Goal: Task Accomplishment & Management: Manage account settings

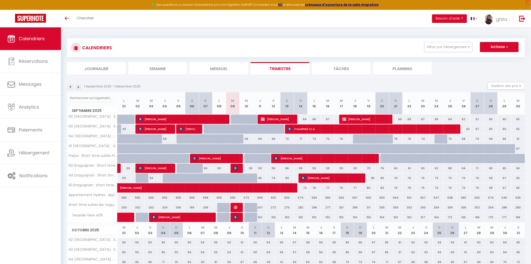
click at [335, 2] on div "🟢 Des questions ou besoin d'assistance pour la migration AirBnB? Connectez-vous…" at bounding box center [265, 5] width 531 height 10
click at [336, 6] on strong "créneaux d'ouverture de la salle migration" at bounding box center [342, 5] width 74 height 4
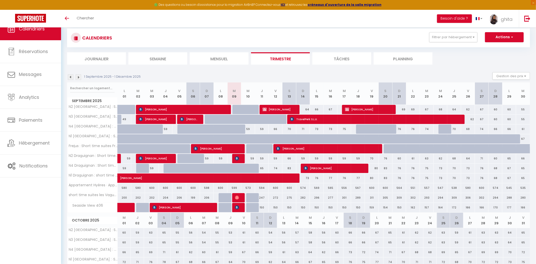
click at [35, 9] on div "🟢 Des questions ou besoin d'assistance pour la migration AirBnB? Connectez-vous…" at bounding box center [268, 5] width 536 height 10
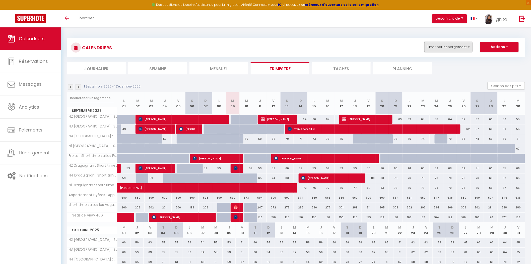
click at [463, 45] on button "Filtrer par hébergement" at bounding box center [449, 47] width 48 height 10
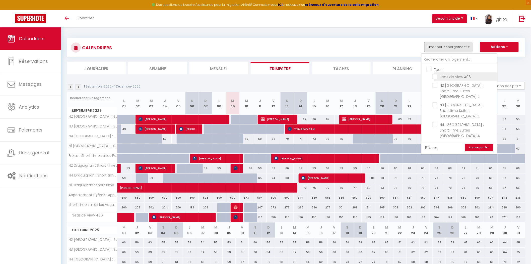
click at [438, 77] on input "Seaside View 406" at bounding box center [464, 76] width 63 height 5
checkbox input "true"
checkbox input "false"
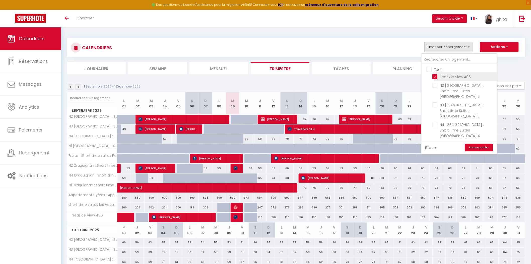
checkbox input "false"
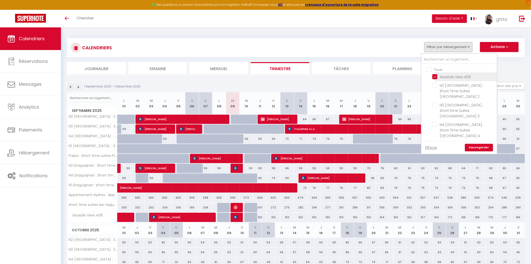
checkbox input "false"
click at [437, 76] on input "Seaside View 406" at bounding box center [464, 76] width 63 height 5
checkbox input "false"
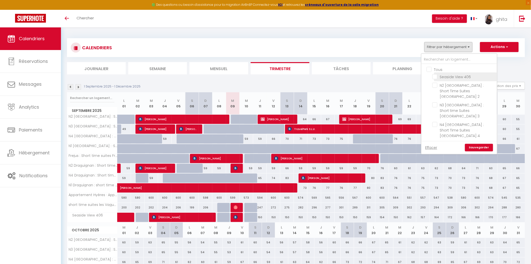
checkbox input "false"
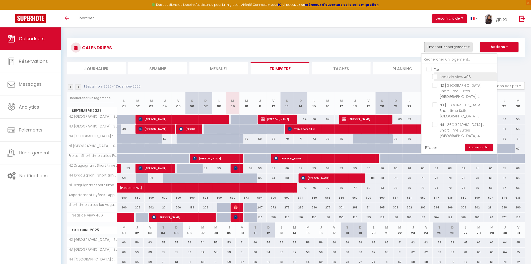
checkbox input "false"
click at [430, 66] on ul "Tous Seaside View 406 N2 Toulon : Short Time Suites Toulon Centre 2 N3 Toulon :…" at bounding box center [459, 158] width 75 height 188
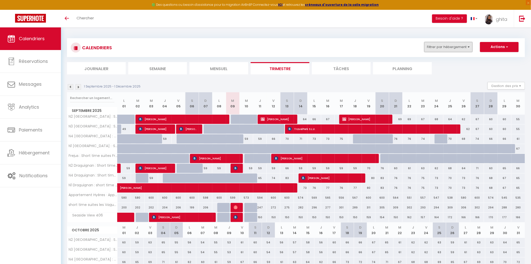
click at [448, 47] on button "Filtrer par hébergement" at bounding box center [449, 47] width 48 height 10
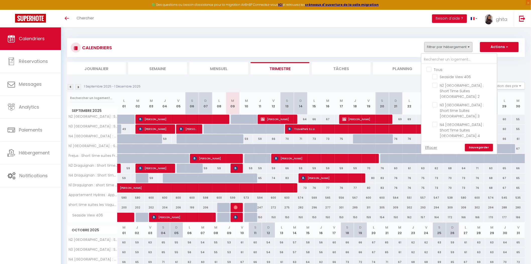
click at [431, 70] on input "Tous" at bounding box center [464, 69] width 75 height 5
checkbox input "true"
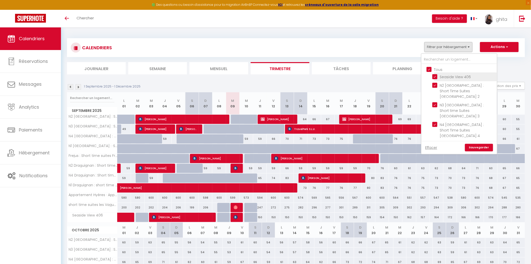
checkbox input "true"
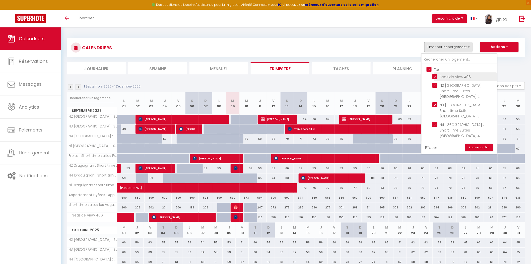
checkbox input "true"
click at [429, 67] on input "Tous" at bounding box center [464, 69] width 75 height 5
checkbox input "false"
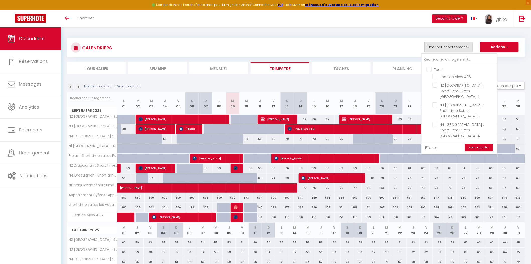
checkbox input "false"
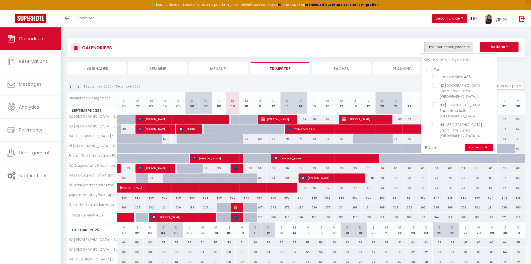
checkbox input "false"
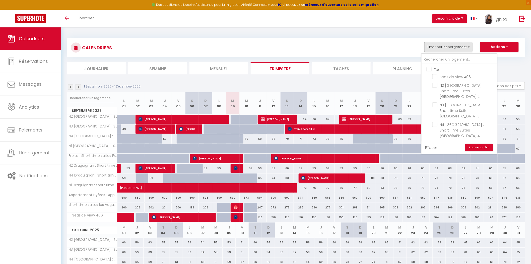
checkbox input "false"
click at [429, 67] on input "Tous" at bounding box center [464, 69] width 75 height 5
checkbox input "true"
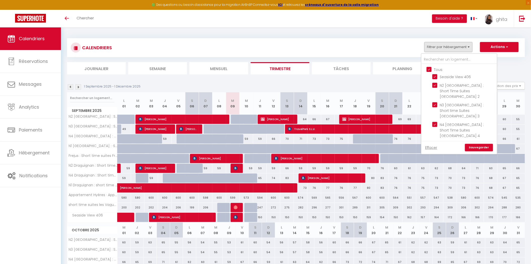
checkbox input "true"
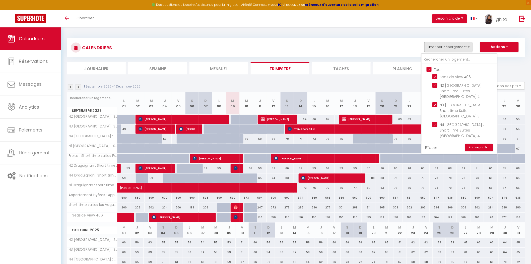
checkbox input "true"
click at [435, 77] on input "Seaside View 406" at bounding box center [464, 76] width 63 height 5
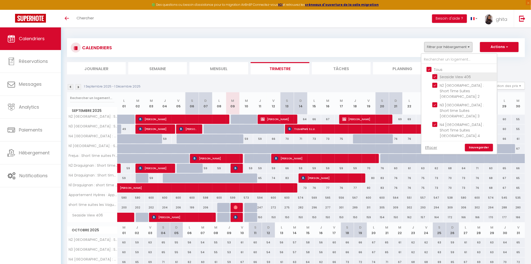
checkbox input "false"
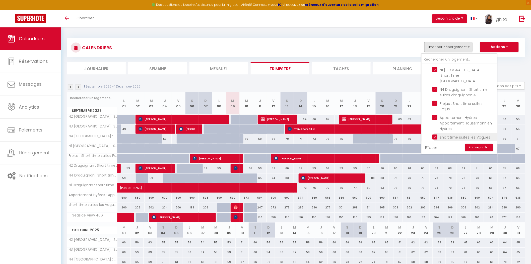
click at [433, 134] on input "short time suites les Vagues du 5 Eme" at bounding box center [464, 136] width 63 height 5
checkbox input "false"
click at [435, 115] on input "Appartement Hyères · Appartement Haussmannien Hyères" at bounding box center [464, 117] width 63 height 5
checkbox input "false"
click at [437, 101] on input "Frejus : Short time suites Fréjus" at bounding box center [464, 103] width 63 height 5
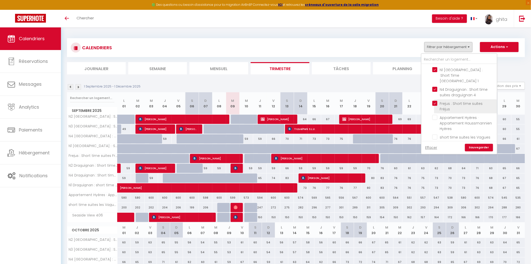
checkbox input "false"
click at [487, 145] on link "Sauvegarder" at bounding box center [479, 148] width 28 height 8
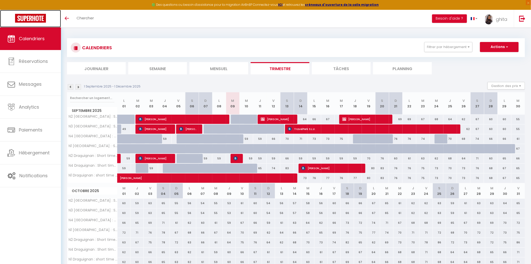
click at [23, 18] on img at bounding box center [30, 18] width 31 height 9
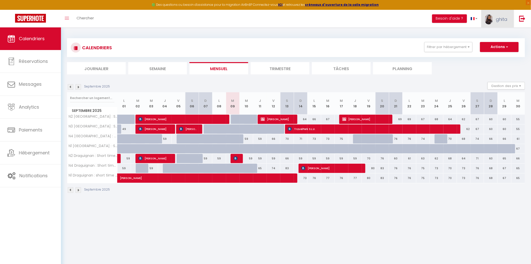
click at [493, 19] on img at bounding box center [489, 19] width 8 height 10
click at [488, 35] on link "Paramètres" at bounding box center [494, 35] width 37 height 9
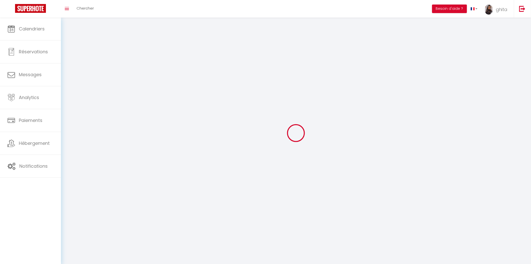
type input "ghita"
type input "vareille"
type input "0609154202"
type input "65, IMP DES RESTANQUES, chemin impair"
type input "83550"
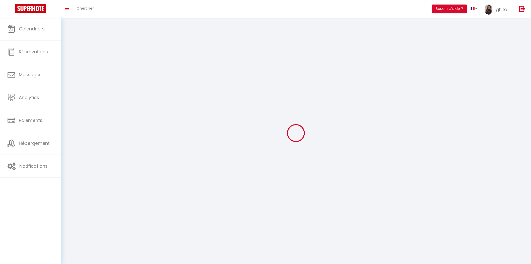
type input "VIDAUBAN"
type input "p2BFmmOYgppDcuvxibtpJnMwS"
type input "slWC8WfSqi2ySGxtDgEObB1sN"
type input "https://app.superhote.com/#/get-available-rentals/slWC8WfSqi2ySGxtDgEObB1sN"
select select "1"
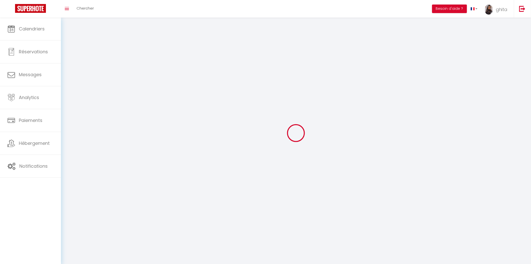
select select "28"
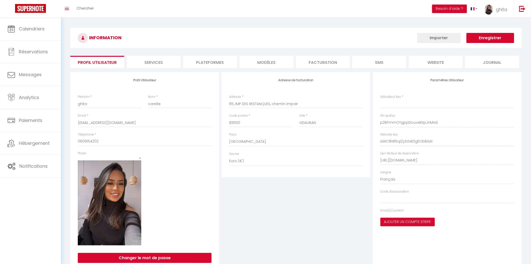
type input "p2BFmmOYgppDcuvxibtpJnMwS"
type input "slWC8WfSqi2ySGxtDgEObB1sN"
type input "https://app.superhote.com/#/get-available-rentals/slWC8WfSqi2ySGxtDgEObB1sN"
select select "fr"
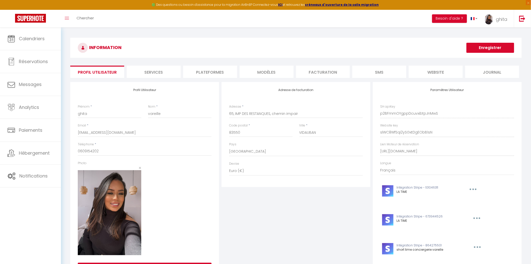
click at [216, 71] on li "Plateformes" at bounding box center [210, 72] width 54 height 12
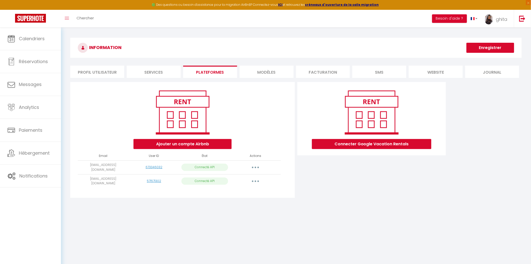
click at [259, 181] on button "button" at bounding box center [256, 181] width 14 height 8
click at [229, 209] on link "Reconnecter le compte" at bounding box center [233, 210] width 55 height 9
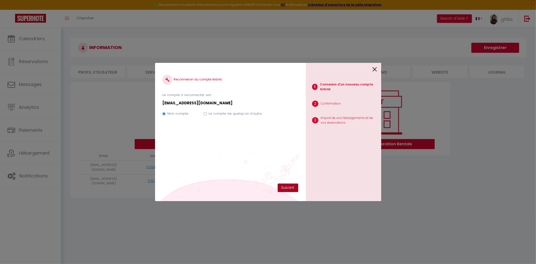
click at [282, 187] on button "Suivant" at bounding box center [287, 187] width 21 height 9
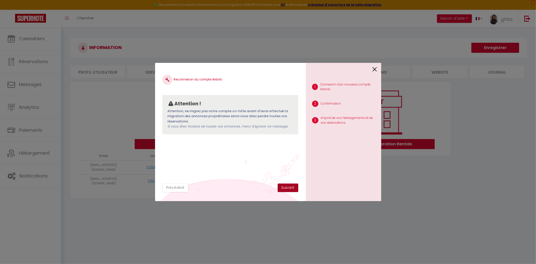
click at [294, 188] on button "Suivant" at bounding box center [287, 187] width 21 height 9
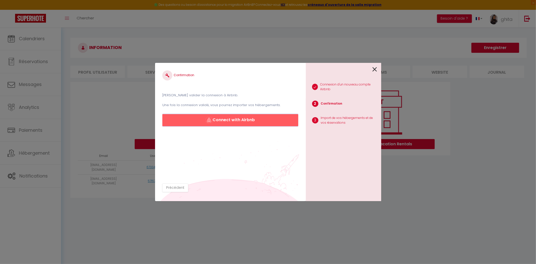
click at [257, 121] on button "Connect with Airbnb" at bounding box center [230, 120] width 136 height 12
click at [241, 118] on button "Connect with Airbnb" at bounding box center [230, 120] width 136 height 12
click at [372, 69] on div at bounding box center [341, 69] width 71 height 12
click at [376, 69] on icon at bounding box center [374, 70] width 5 height 8
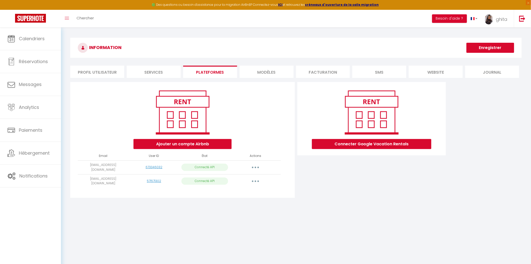
click at [256, 180] on icon "button" at bounding box center [256, 181] width 2 height 2
click at [229, 209] on link "Reconnecter le compte" at bounding box center [233, 210] width 55 height 9
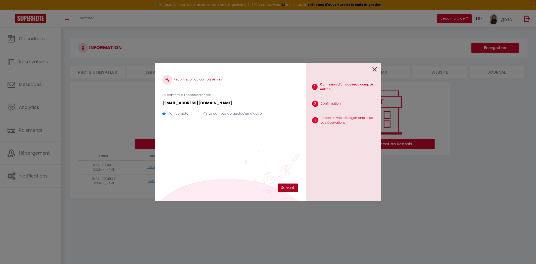
click at [286, 188] on button "Suivant" at bounding box center [287, 187] width 21 height 9
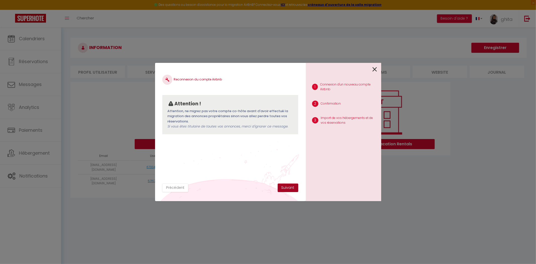
click at [289, 187] on button "Suivant" at bounding box center [287, 187] width 21 height 9
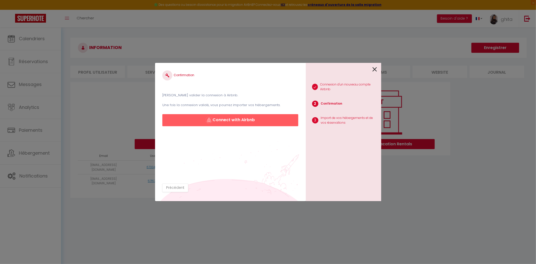
click at [373, 65] on link at bounding box center [374, 68] width 5 height 11
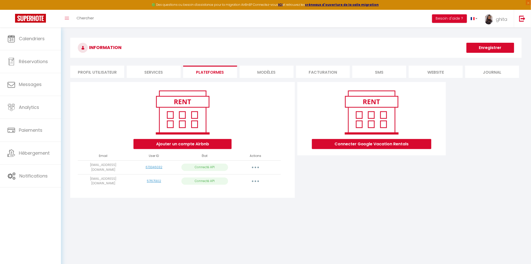
click at [258, 178] on button "button" at bounding box center [256, 181] width 14 height 8
click at [235, 209] on link "Reconnecter le compte" at bounding box center [233, 210] width 55 height 9
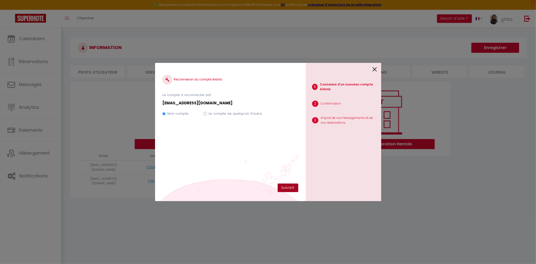
click at [287, 187] on button "Suivant" at bounding box center [287, 187] width 21 height 9
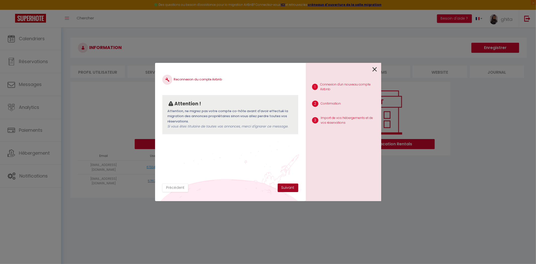
click at [288, 187] on button "Suivant" at bounding box center [287, 187] width 21 height 9
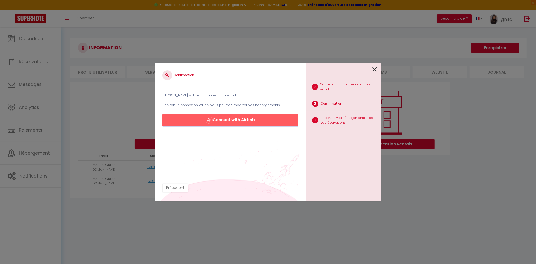
click at [244, 122] on button "Connect with Airbnb" at bounding box center [230, 120] width 136 height 12
click at [374, 69] on icon at bounding box center [374, 70] width 5 height 8
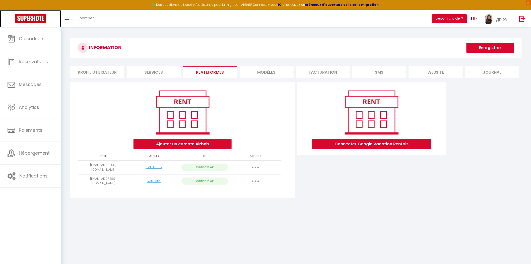
click at [37, 19] on img at bounding box center [30, 18] width 31 height 9
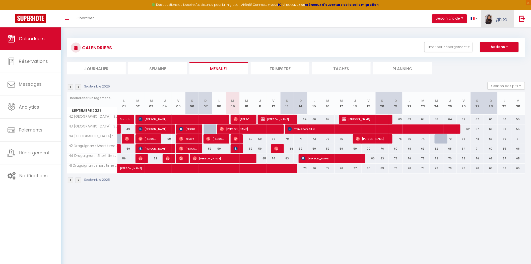
click at [498, 19] on span "ghita" at bounding box center [502, 19] width 12 height 6
click at [481, 36] on icon at bounding box center [481, 35] width 4 height 4
select select "fr"
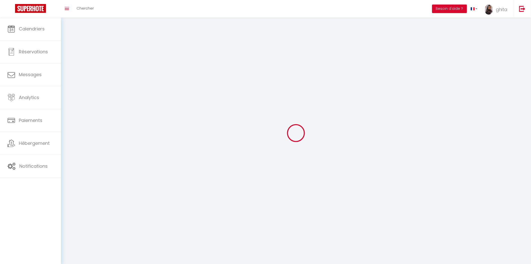
type input "ghita"
type input "vareille"
type input "0609154202"
type input "65, IMP DES RESTANQUES, chemin impair"
type input "83550"
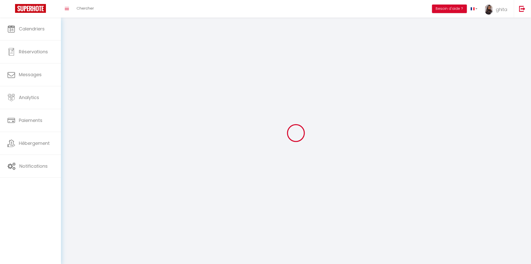
type input "VIDAUBAN"
type input "p2BFmmOYgppDcuvxibtpJnMwS"
type input "slWC8WfSqi2ySGxtDgEObB1sN"
type input "https://app.superhote.com/#/get-available-rentals/slWC8WfSqi2ySGxtDgEObB1sN"
type input "p2BFmmOYgppDcuvxibtpJnMwS"
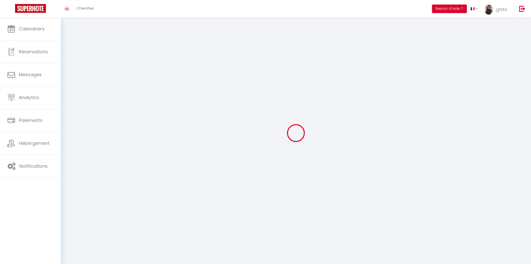
type input "slWC8WfSqi2ySGxtDgEObB1sN"
type input "https://app.superhote.com/#/get-available-rentals/slWC8WfSqi2ySGxtDgEObB1sN"
select select "28"
select select "fr"
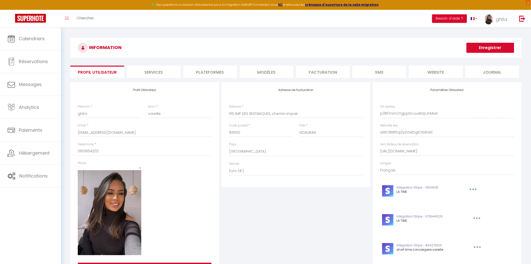
click at [210, 72] on li "Plateformes" at bounding box center [210, 72] width 54 height 12
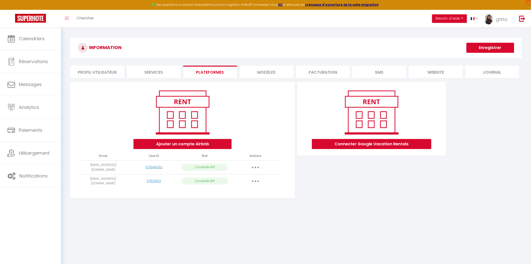
click at [272, 71] on li "MODÈLES" at bounding box center [267, 72] width 54 height 12
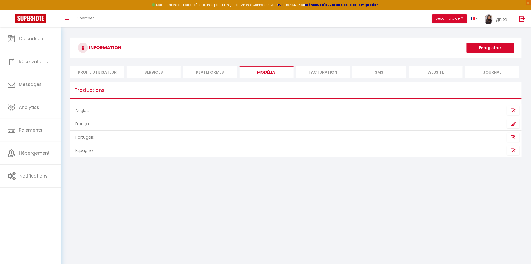
click at [157, 72] on li "Services" at bounding box center [154, 72] width 54 height 12
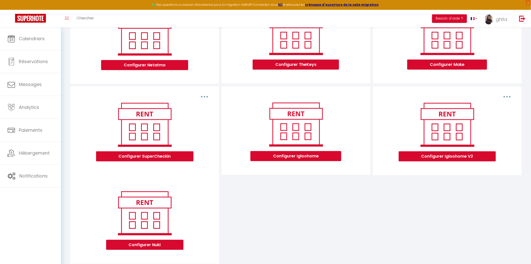
scroll to position [101, 0]
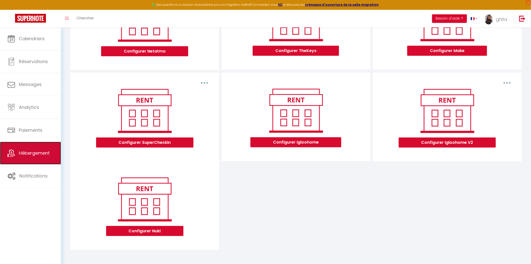
click at [29, 155] on span "Hébergement" at bounding box center [34, 153] width 31 height 6
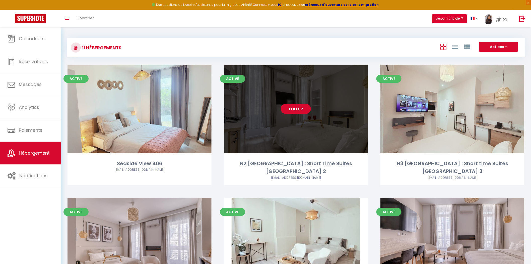
click at [297, 110] on link "Editer" at bounding box center [296, 109] width 30 height 10
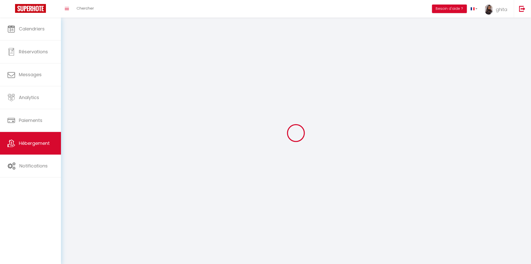
select select "1"
select select
select select "28"
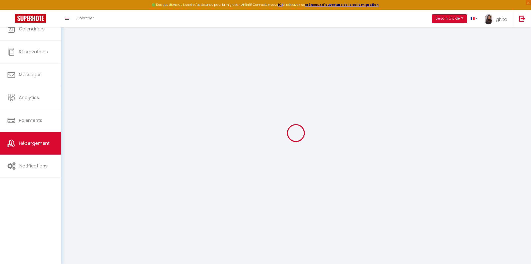
select select
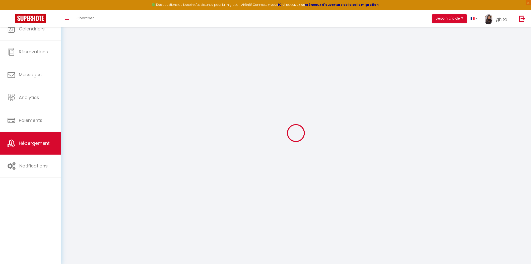
select select
checkbox input "false"
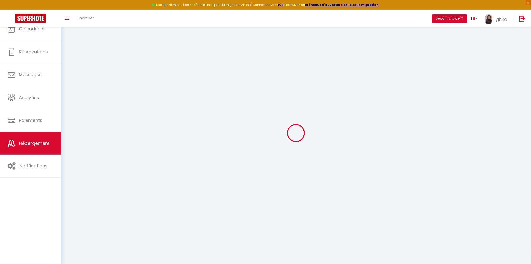
select select
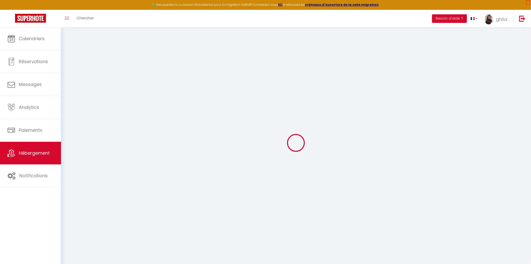
select select
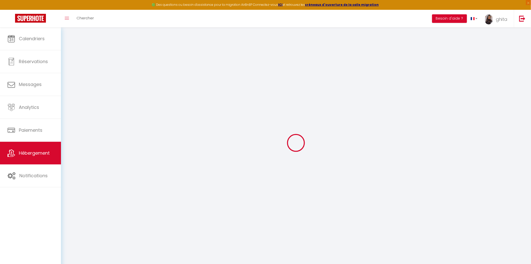
select select
checkbox input "false"
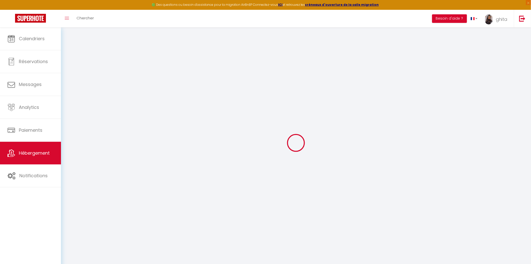
select select
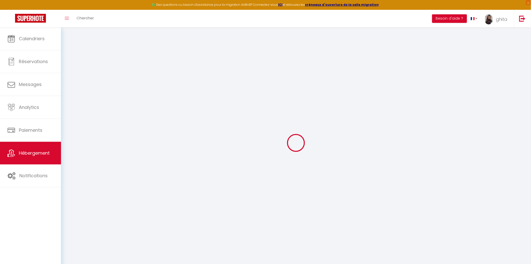
select select
checkbox input "false"
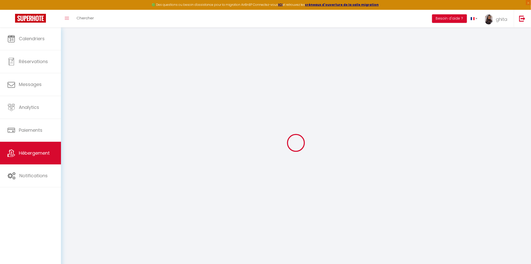
checkbox input "false"
select select
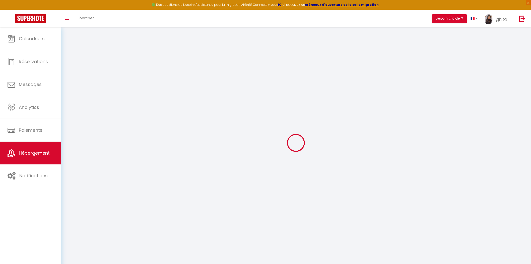
select select
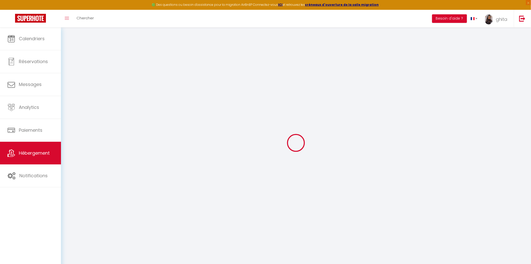
checkbox input "false"
select select
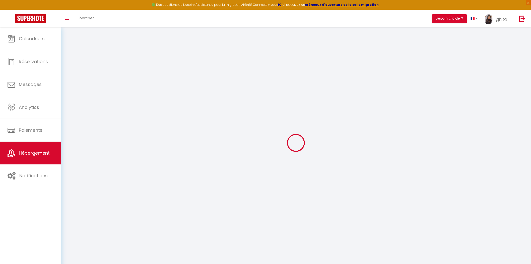
select select
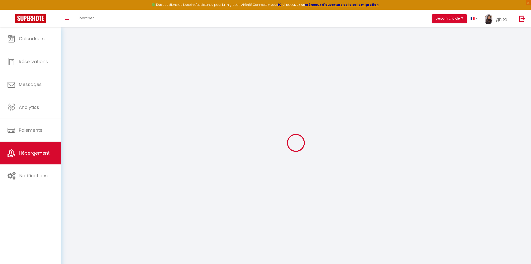
select select
checkbox input "false"
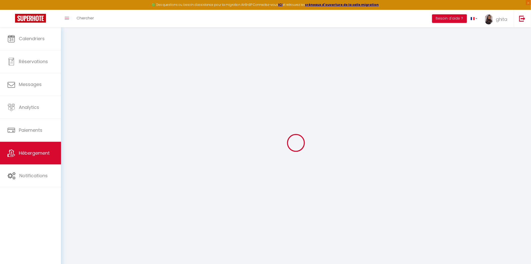
checkbox input "false"
select select
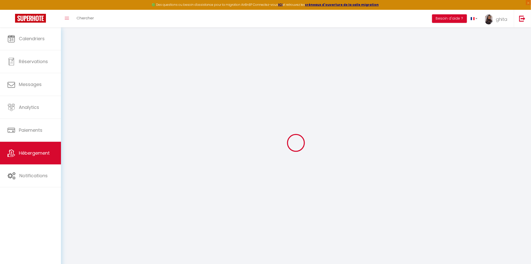
select select
checkbox input "false"
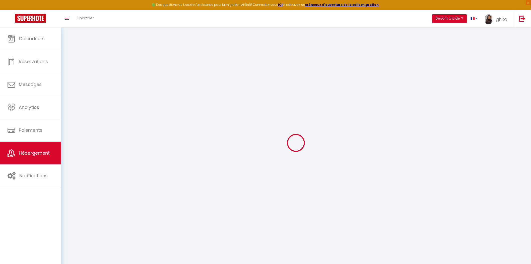
checkbox input "false"
select select
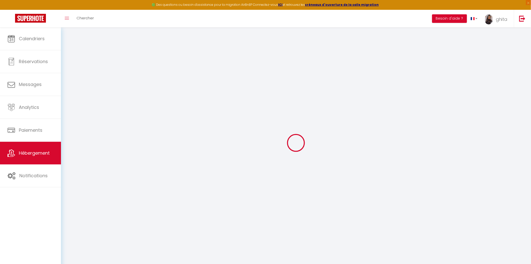
type input "N2 [GEOGRAPHIC_DATA] : Short Time Suites [GEOGRAPHIC_DATA] 2"
type input "SCI"
type input "LA TIME"
type input "5 RUE DE LA REPUPLIQUE"
type input "83300"
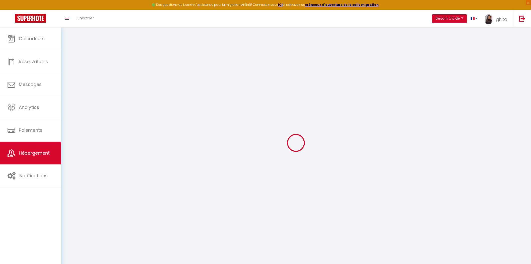
type input "DRAGUIGNAN"
select select "2"
select select "0"
type input "59"
type input "40"
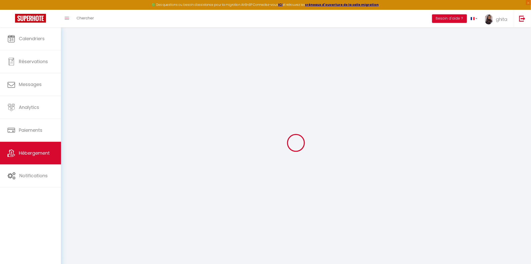
type input "7.2"
type input "4.45"
type input "300"
select select
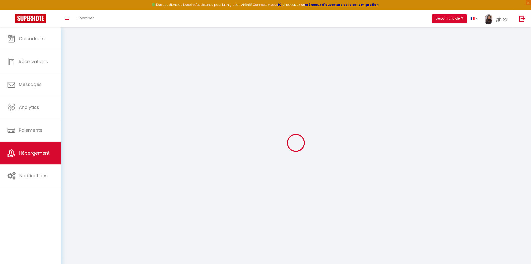
select select
type input "27 Rue Gimelli"
type input "83000"
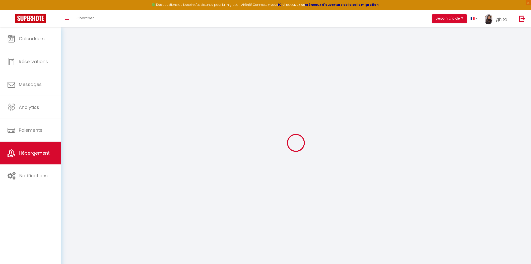
type input "Toulon"
type input "[EMAIL_ADDRESS][DOMAIN_NAME]"
select select "8640"
checkbox input "false"
checkbox input "true"
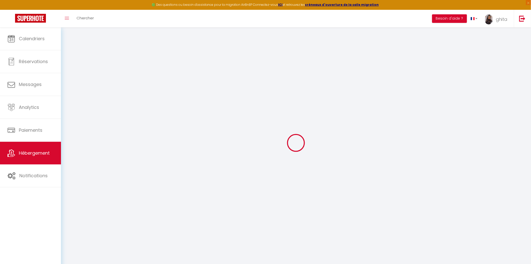
checkbox input "true"
checkbox input "false"
radio input "true"
type input "0"
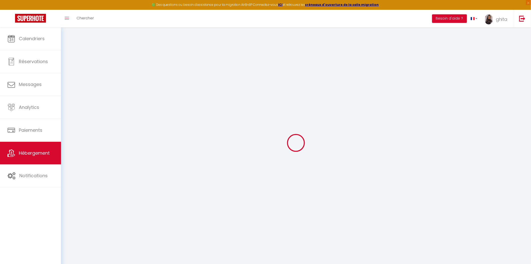
type input "0"
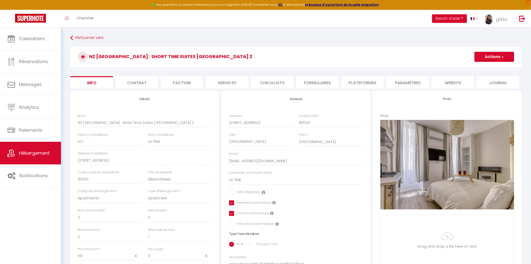
click at [221, 82] on li "Services" at bounding box center [227, 82] width 43 height 12
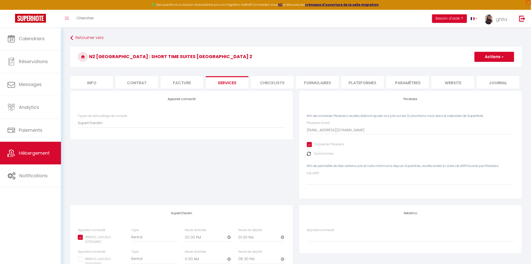
click at [373, 81] on li "Plateformes" at bounding box center [363, 82] width 43 height 12
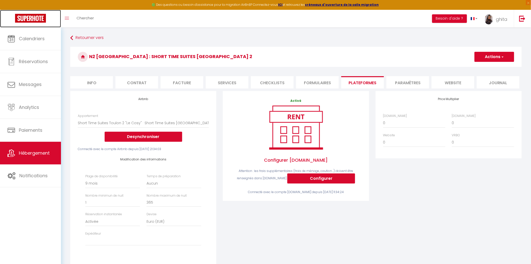
click at [32, 19] on img at bounding box center [30, 18] width 31 height 9
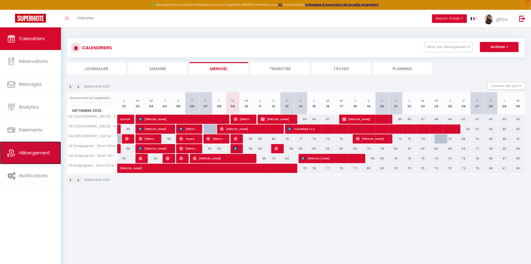
click at [26, 154] on span "Hébergement" at bounding box center [34, 152] width 31 height 6
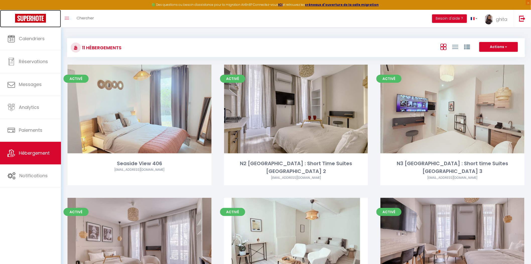
click at [27, 17] on img at bounding box center [30, 18] width 31 height 9
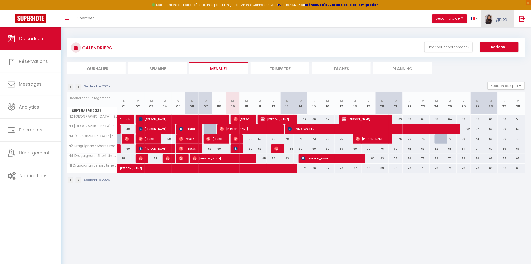
click at [494, 18] on link "ghita" at bounding box center [498, 19] width 33 height 18
click at [491, 32] on link "Paramètres" at bounding box center [494, 35] width 37 height 9
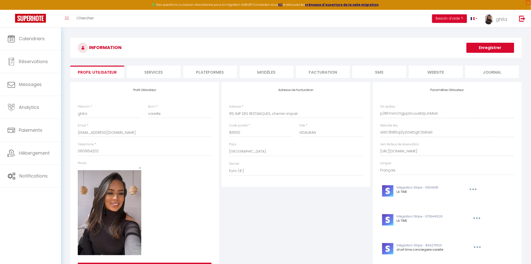
click at [202, 71] on li "Plateformes" at bounding box center [210, 72] width 54 height 12
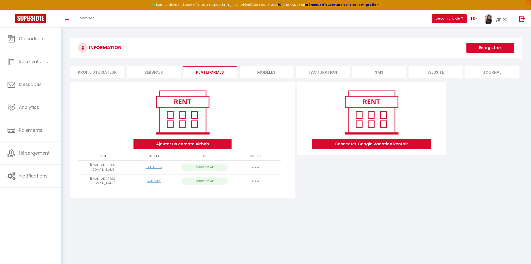
click at [161, 70] on li "Services" at bounding box center [154, 72] width 54 height 12
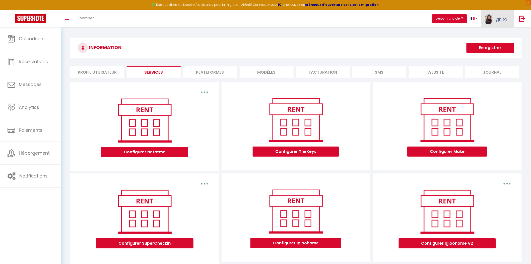
click at [504, 20] on span "ghita" at bounding box center [502, 19] width 12 height 6
click at [492, 33] on link "Paramètres" at bounding box center [494, 35] width 37 height 9
click at [27, 17] on img at bounding box center [30, 18] width 31 height 9
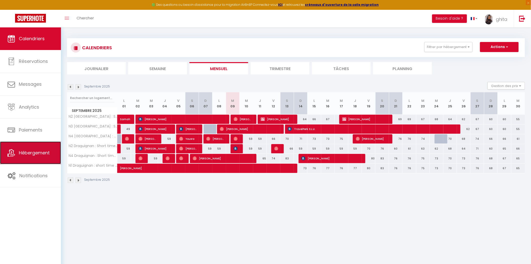
click at [33, 153] on span "Hébergement" at bounding box center [34, 152] width 31 height 6
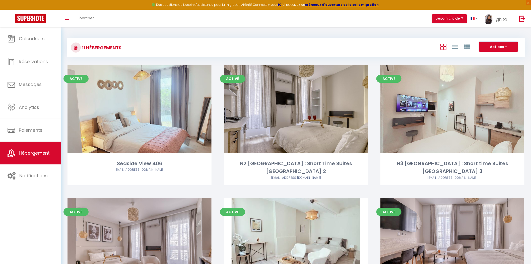
click at [518, 44] on button "Actions" at bounding box center [499, 47] width 39 height 10
click at [474, 57] on li "Créer un Hébergement" at bounding box center [495, 57] width 46 height 6
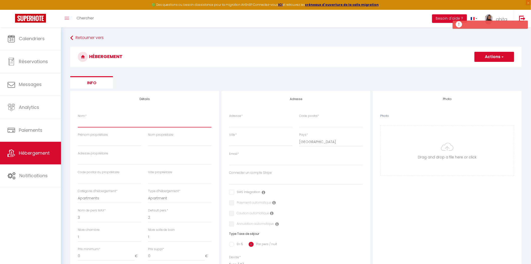
click at [95, 123] on input "Nom *" at bounding box center [145, 122] width 134 height 9
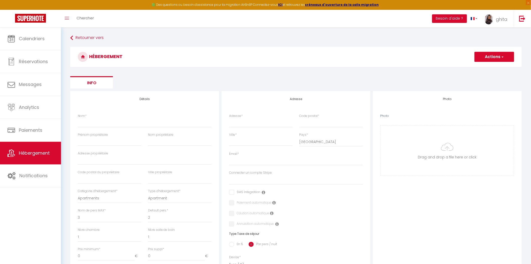
click at [332, 150] on div "Pays * France Portugal Afghanistan Albania Algeria American Samoa Andorra Angol…" at bounding box center [331, 141] width 70 height 19
click at [251, 176] on select "LA TIME LA TIME short time conciergerie vareille dragui beach st laurent du car" at bounding box center [296, 180] width 134 height 10
click at [229, 175] on select "LA TIME LA TIME short time conciergerie vareille dragui beach st laurent du car" at bounding box center [296, 180] width 134 height 10
click at [87, 124] on input "Nom *" at bounding box center [145, 122] width 134 height 9
click at [240, 123] on input "Adresse *" at bounding box center [261, 122] width 64 height 9
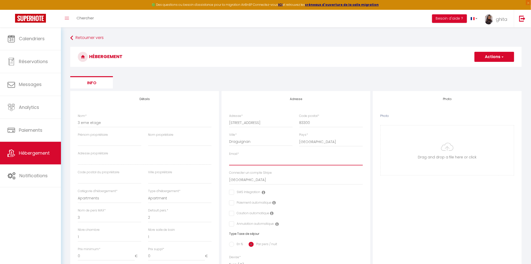
click at [257, 163] on input "Email *" at bounding box center [296, 160] width 134 height 9
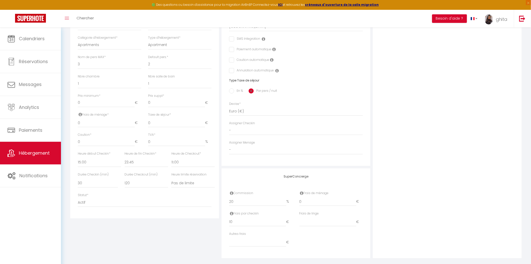
scroll to position [160, 0]
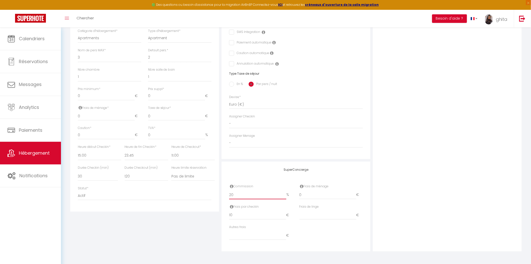
click at [251, 194] on input "20" at bounding box center [257, 194] width 57 height 9
click at [245, 217] on input "10" at bounding box center [257, 214] width 57 height 9
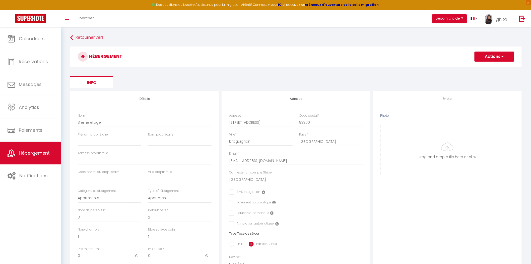
scroll to position [0, 0]
click at [501, 53] on button "Actions" at bounding box center [495, 57] width 40 height 10
click at [491, 66] on input "Enregistrer" at bounding box center [489, 67] width 19 height 5
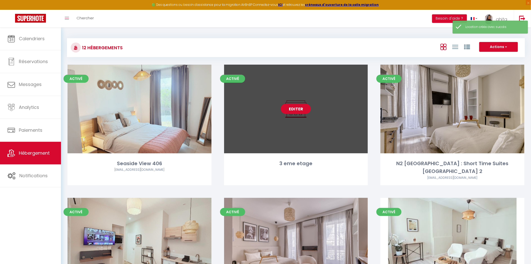
click at [300, 109] on link "Editer" at bounding box center [296, 109] width 30 height 10
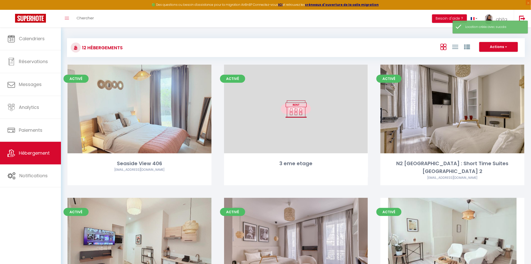
click at [299, 107] on link "Editer" at bounding box center [296, 109] width 30 height 10
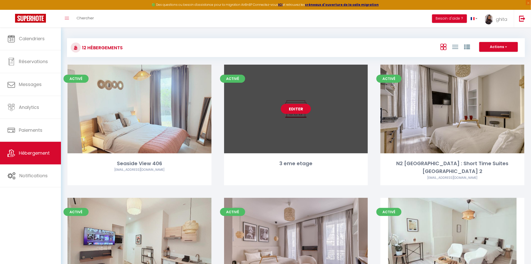
click at [292, 108] on link "Editer" at bounding box center [296, 109] width 30 height 10
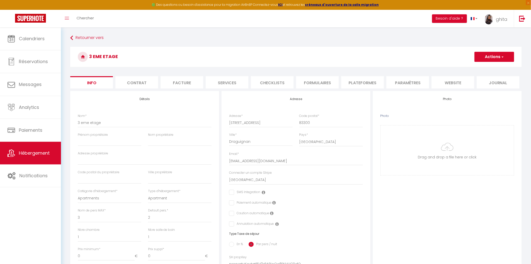
click at [229, 84] on li "Services" at bounding box center [227, 82] width 43 height 12
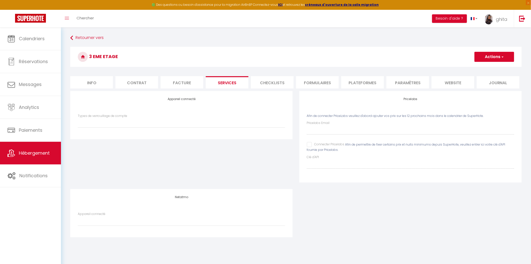
click at [369, 82] on li "Plateformes" at bounding box center [363, 82] width 43 height 12
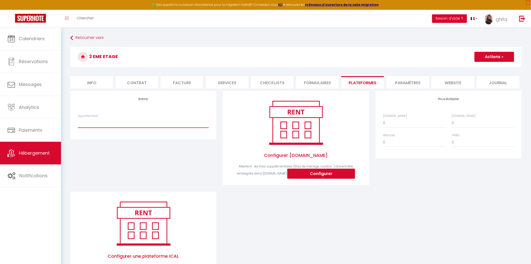
click at [118, 124] on select "short time suites : Les Vagues du 5e - contact@shorttimeconciergerie.com Seasid…" at bounding box center [143, 123] width 131 height 10
click at [78, 118] on select "short time suites : Les Vagues du 5e - contact@shorttimeconciergerie.com Seasid…" at bounding box center [143, 123] width 131 height 10
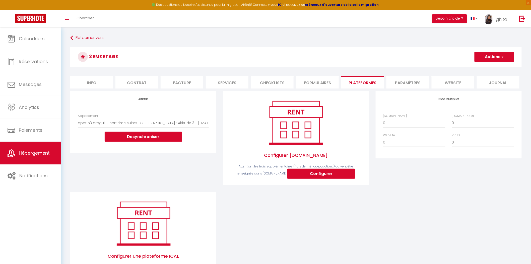
click at [493, 56] on button "Actions" at bounding box center [495, 57] width 40 height 10
click at [489, 65] on link "Enregistrer" at bounding box center [495, 68] width 40 height 7
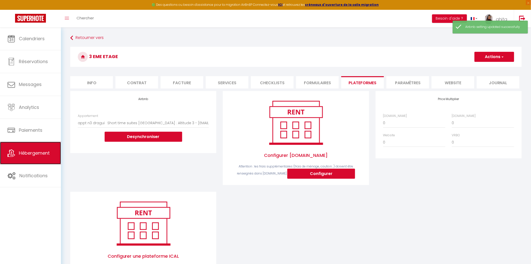
click at [40, 155] on span "Hébergement" at bounding box center [34, 153] width 31 height 6
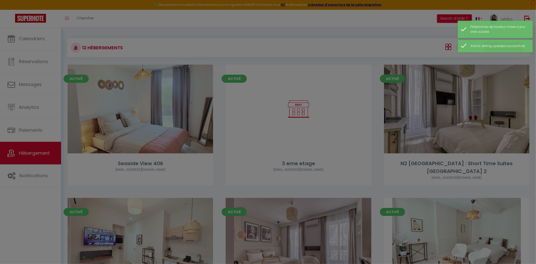
click at [303, 119] on div at bounding box center [268, 132] width 536 height 264
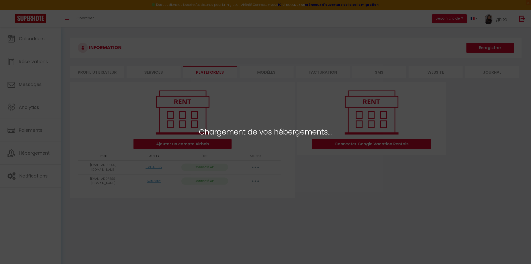
select select "71366"
select select "72967"
select select "44152"
select select "43337"
select select "43338"
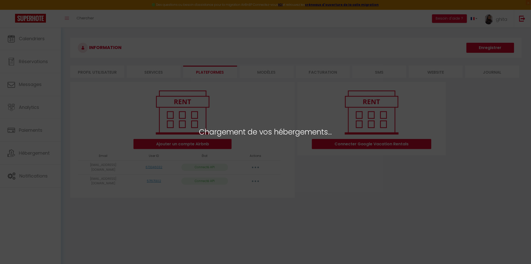
select select "43874"
select select "69731"
select select "69775"
select select "69862"
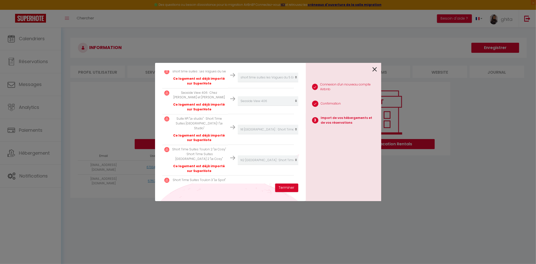
scroll to position [88, 0]
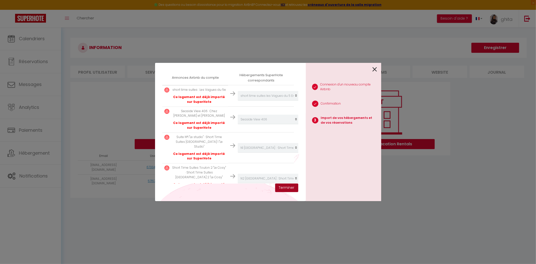
click at [288, 186] on button "Terminer" at bounding box center [286, 187] width 23 height 9
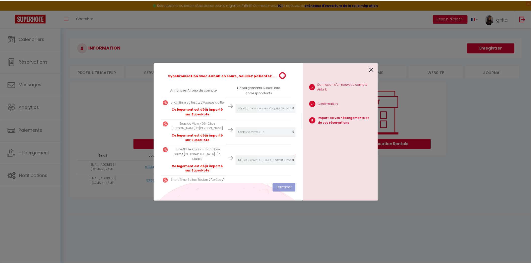
scroll to position [101, 0]
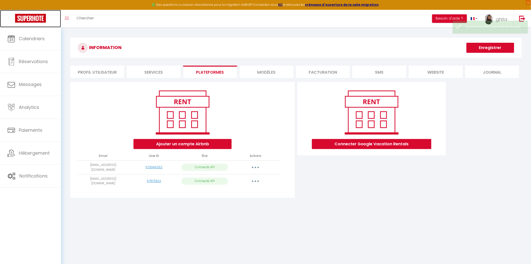
click at [27, 18] on img at bounding box center [30, 18] width 31 height 9
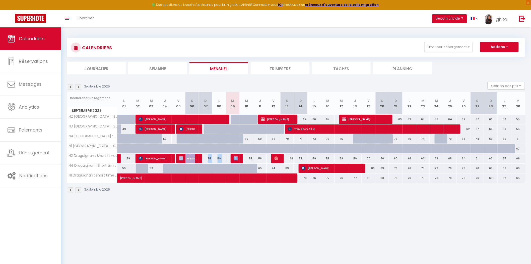
drag, startPoint x: 174, startPoint y: 161, endPoint x: 237, endPoint y: 161, distance: 62.5
click at [237, 161] on tr "N2 Draguignan : Short time suites Draguignan N 2 59 Marc Jean 59 Rachid Amrane …" at bounding box center [296, 158] width 458 height 10
click at [319, 219] on body "🟢 Des questions ou besoin d'assistance pour la migration AirBnB? Connectez-vous…" at bounding box center [265, 159] width 531 height 264
click at [470, 47] on button "Filtrer par hébergement" at bounding box center [449, 47] width 48 height 10
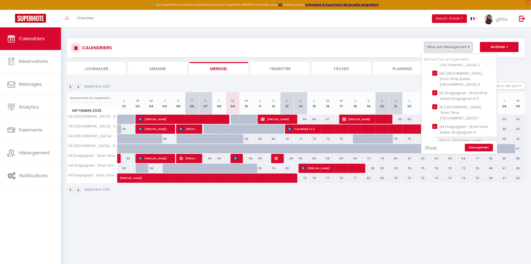
scroll to position [56, 0]
click at [436, 100] on input "N1 [GEOGRAPHIC_DATA] : ·Short Time [GEOGRAPHIC_DATA] 1" at bounding box center [464, 102] width 63 height 5
checkbox input "false"
click at [486, 148] on link "Sauvegarder" at bounding box center [479, 148] width 28 height 8
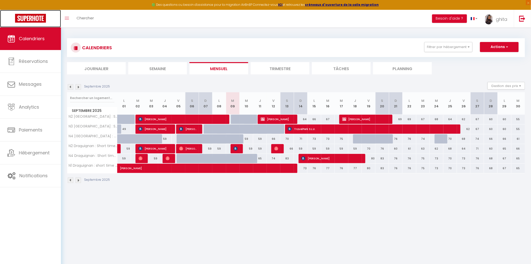
click at [34, 18] on img at bounding box center [30, 18] width 31 height 9
click at [36, 18] on img at bounding box center [30, 18] width 31 height 9
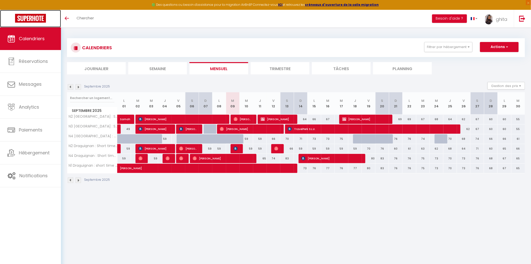
click at [33, 18] on img at bounding box center [30, 18] width 31 height 9
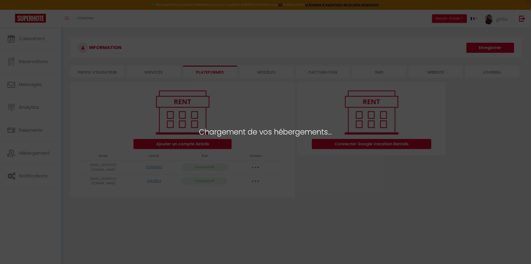
select select "71366"
select select "72967"
select select "44152"
select select "43337"
select select "43338"
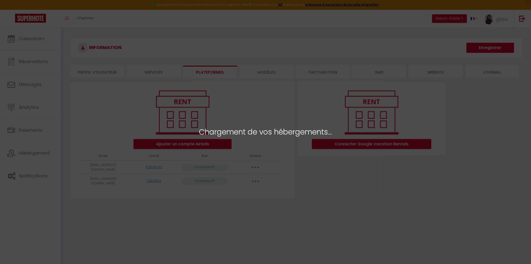
select select "43874"
select select "69731"
select select "69775"
select select "69862"
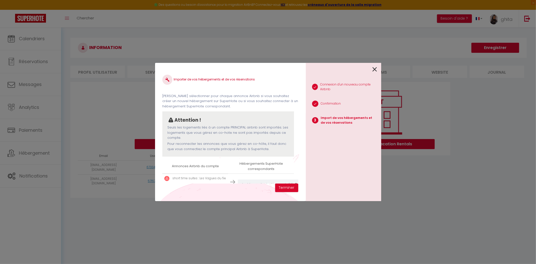
click at [375, 68] on icon at bounding box center [374, 70] width 5 height 8
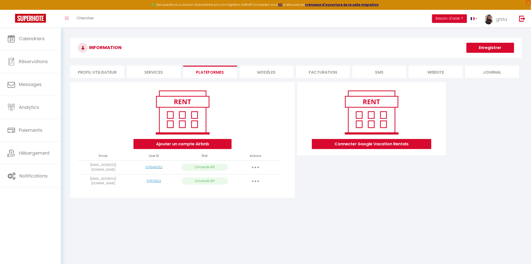
click at [257, 180] on button "button" at bounding box center [256, 181] width 14 height 8
click at [229, 207] on link "Reconnecter le compte" at bounding box center [233, 210] width 55 height 9
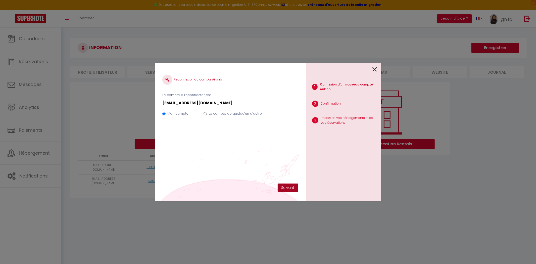
click at [287, 186] on button "Suivant" at bounding box center [287, 187] width 21 height 9
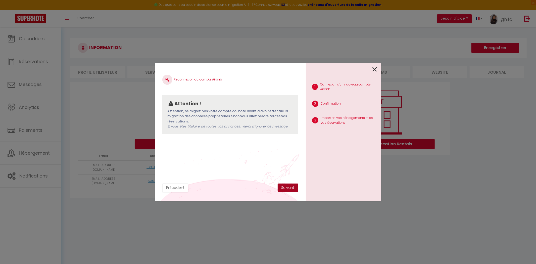
click at [292, 186] on button "Suivant" at bounding box center [287, 187] width 21 height 9
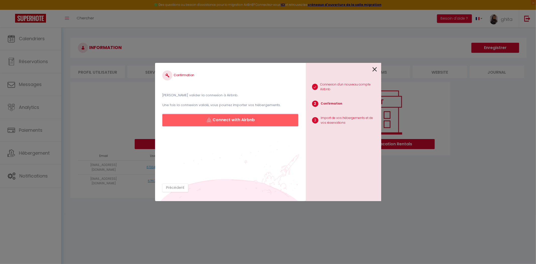
click at [248, 118] on button "Connect with Airbnb" at bounding box center [230, 120] width 136 height 12
click at [374, 69] on icon at bounding box center [374, 70] width 5 height 8
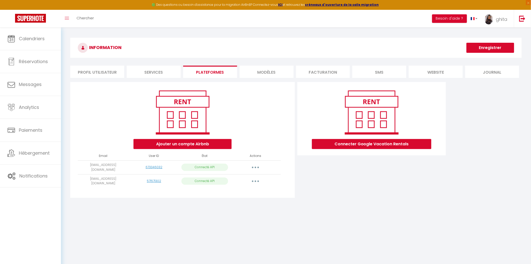
click at [256, 179] on button "button" at bounding box center [256, 181] width 14 height 8
click at [237, 209] on link "Reconnecter le compte" at bounding box center [233, 210] width 55 height 9
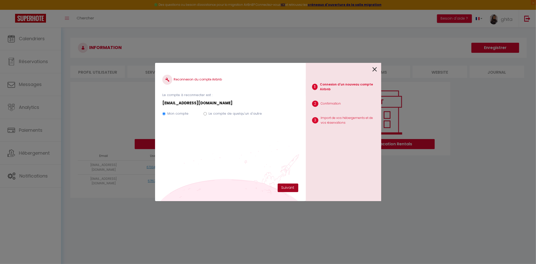
click at [288, 187] on button "Suivant" at bounding box center [287, 187] width 21 height 9
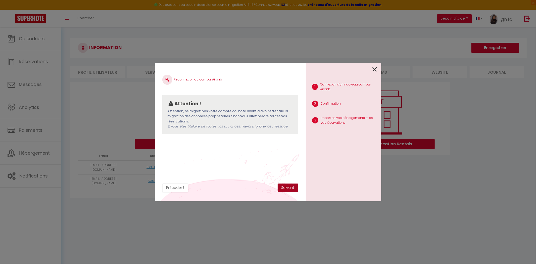
click at [293, 187] on button "Suivant" at bounding box center [287, 187] width 21 height 9
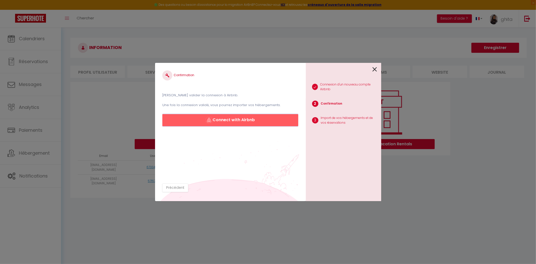
click at [259, 119] on button "Connect with Airbnb" at bounding box center [230, 120] width 136 height 12
click at [375, 70] on icon at bounding box center [374, 70] width 5 height 8
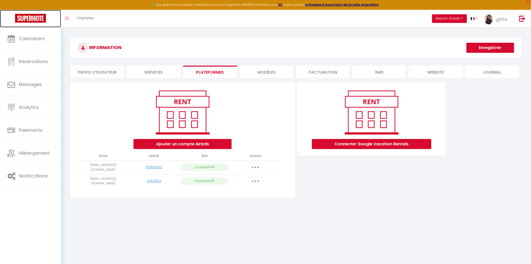
click at [31, 16] on img at bounding box center [30, 18] width 31 height 9
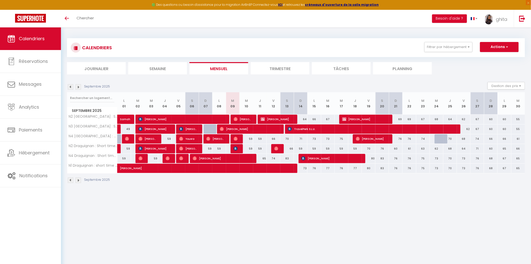
click at [72, 179] on img at bounding box center [71, 180] width 6 height 6
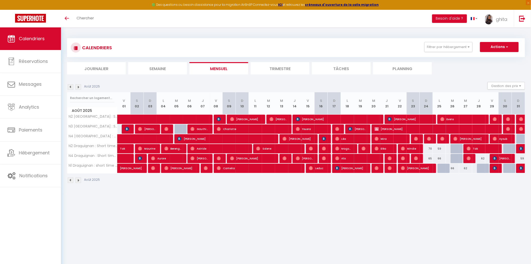
click at [80, 179] on img at bounding box center [79, 180] width 6 height 6
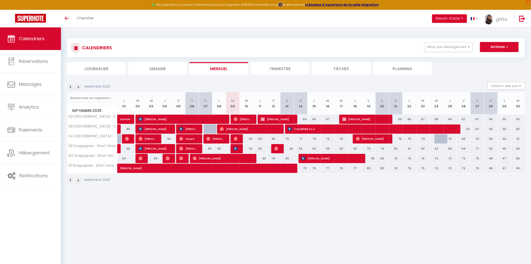
click at [282, 4] on strong "ICI" at bounding box center [280, 5] width 5 height 4
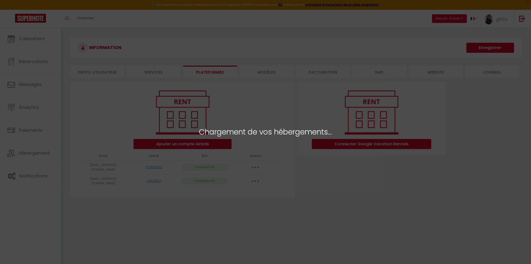
select select "71366"
select select "72967"
select select "44152"
select select "43337"
select select "43338"
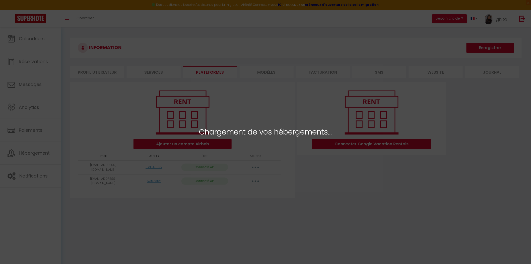
select select "43874"
select select "69731"
select select "69775"
select select "69862"
select select
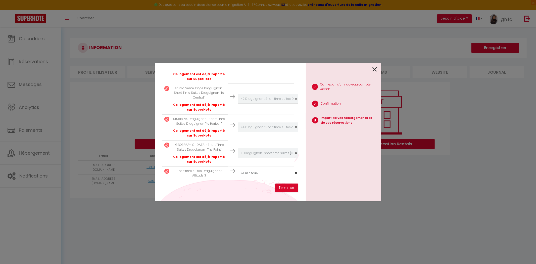
scroll to position [270, 0]
click at [249, 169] on select "Créer un nouvel hébergement Ne rien faire Seaside View 406 N2 Toulon : Short Ti…" at bounding box center [269, 173] width 62 height 10
click at [287, 187] on button "Terminer" at bounding box center [286, 187] width 23 height 9
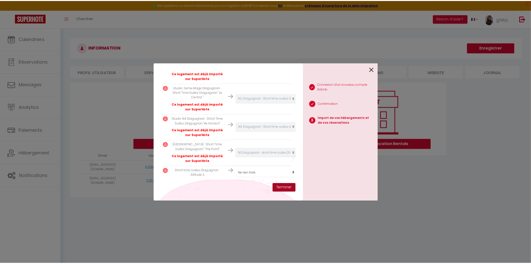
scroll to position [282, 0]
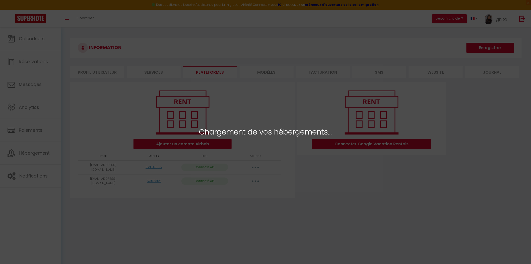
select select "71366"
select select "72967"
select select "44152"
select select "43337"
select select "43338"
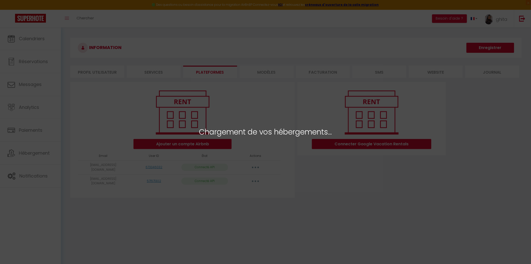
select select "43874"
select select "69731"
select select "69775"
select select "69862"
select select
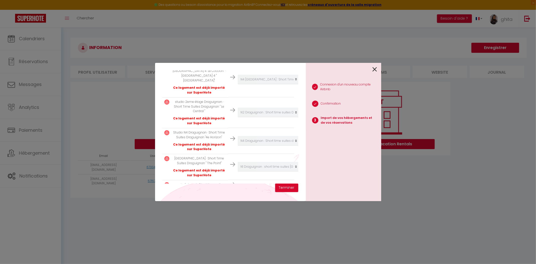
scroll to position [270, 0]
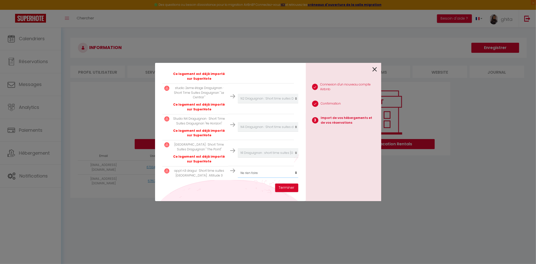
click at [260, 168] on select "Créer un nouvel hébergement Ne rien faire Seaside View 406 [GEOGRAPHIC_DATA] : …" at bounding box center [269, 173] width 62 height 10
click at [263, 168] on select "Créer un nouvel hébergement Ne rien faire Seaside View 406 [GEOGRAPHIC_DATA] : …" at bounding box center [269, 173] width 62 height 10
click at [229, 190] on div "Importer de vos hébergements et de vos réservations [PERSON_NAME] sélectionner …" at bounding box center [230, 132] width 151 height 138
click at [287, 188] on button "Terminer" at bounding box center [286, 187] width 23 height 9
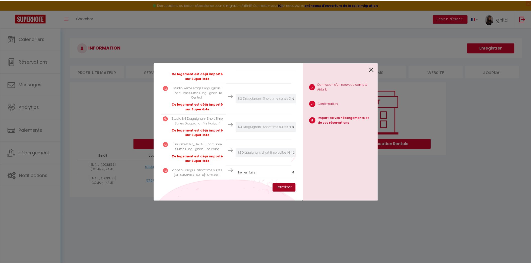
scroll to position [282, 0]
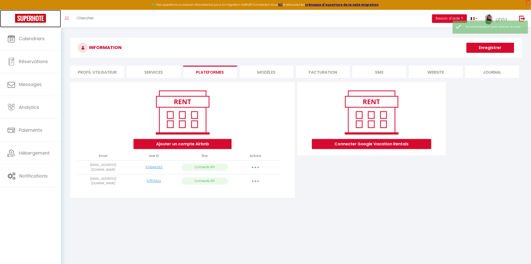
click at [36, 15] on img at bounding box center [30, 18] width 31 height 9
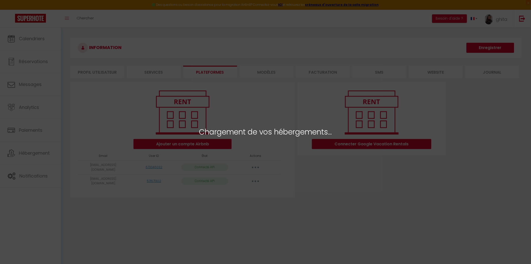
select select "71366"
select select "72967"
select select "44152"
select select "43337"
select select "43338"
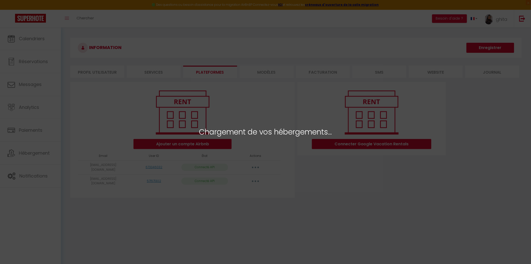
select select "43874"
select select "69731"
select select "69775"
select select "69862"
select select
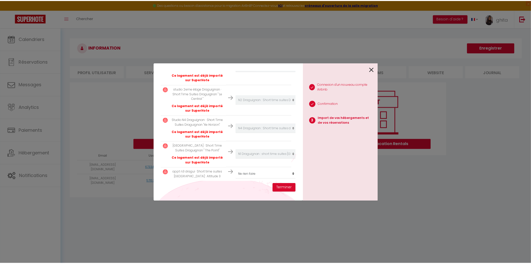
scroll to position [270, 0]
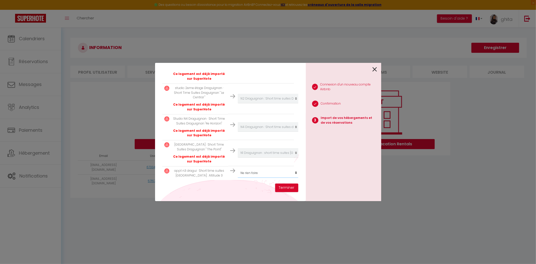
click at [250, 168] on select "Créer un nouvel hébergement Ne rien faire Seaside View 406 [GEOGRAPHIC_DATA] : …" at bounding box center [269, 173] width 62 height 10
click at [374, 67] on icon at bounding box center [374, 70] width 5 height 8
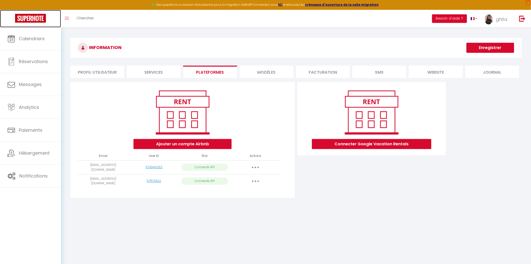
click at [33, 21] on img at bounding box center [30, 18] width 31 height 9
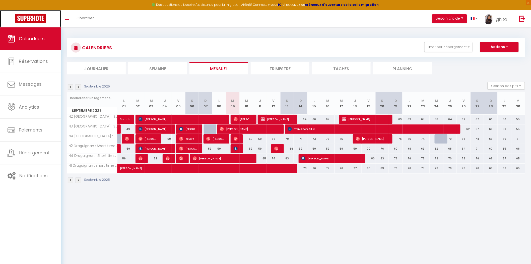
click at [33, 16] on img at bounding box center [30, 18] width 31 height 9
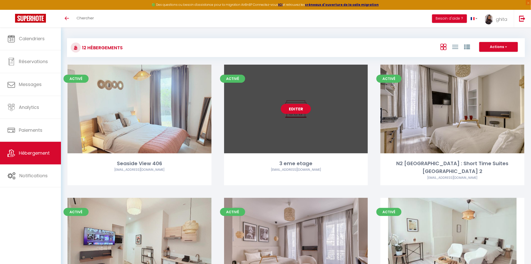
click at [298, 109] on link "Editer" at bounding box center [296, 109] width 30 height 10
click at [286, 105] on link "Editer" at bounding box center [296, 109] width 30 height 10
select select "3"
select select "2"
select select "1"
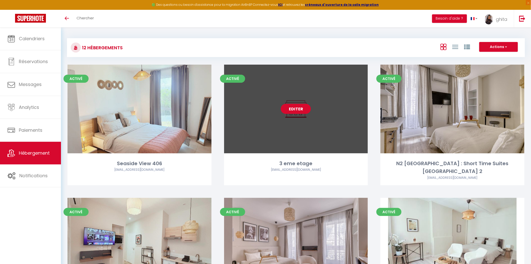
select select "1"
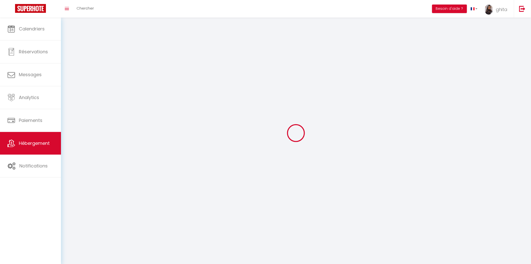
select select
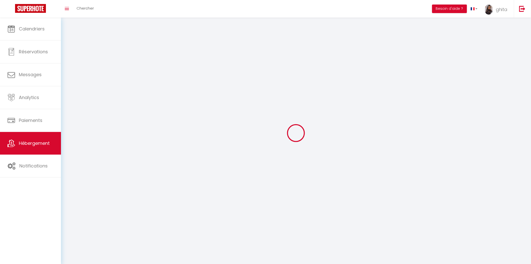
checkbox input "false"
select select
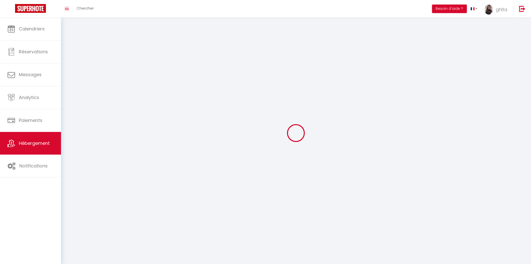
select select
select select "1"
select select
select select "28"
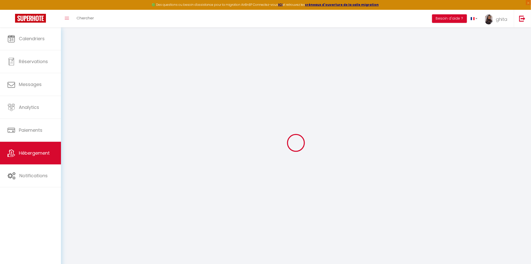
select select
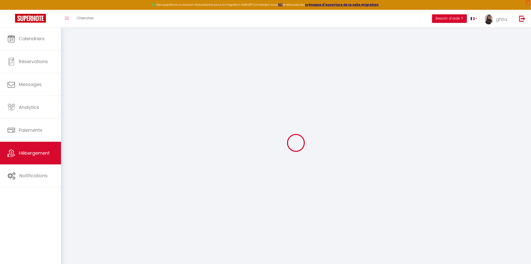
select select
checkbox input "false"
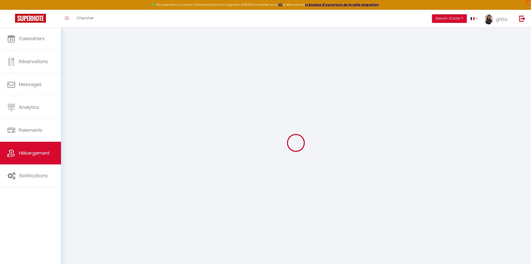
select select
select select "19063-1506597426568317524"
checkbox input "false"
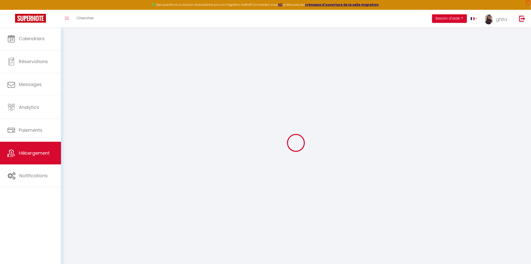
checkbox input "false"
select select "365"
select select "well_reviewed_guests"
select select "EUR"
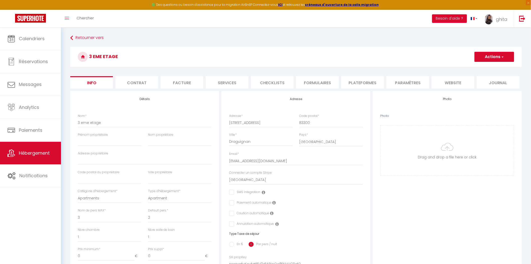
click at [316, 83] on li "Formulaires" at bounding box center [317, 82] width 43 height 12
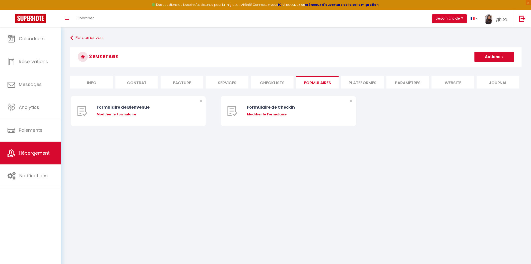
click at [359, 84] on li "Plateformes" at bounding box center [363, 82] width 43 height 12
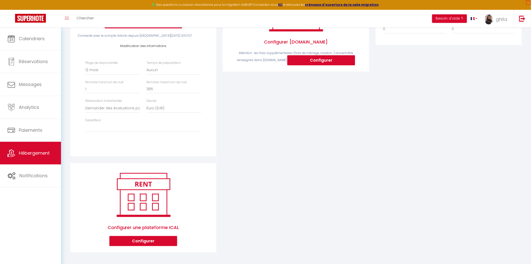
scroll to position [114, 0]
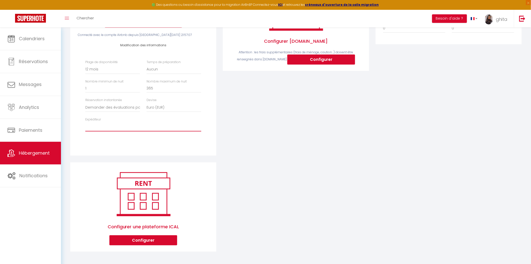
click at [109, 125] on select "contact@shorttimeconciergerie.com vareille.ghita@gmail.com" at bounding box center [143, 127] width 116 height 10
select select "19063"
click at [85, 122] on select "contact@shorttimeconciergerie.com vareille.ghita@gmail.com" at bounding box center [143, 127] width 116 height 10
select select
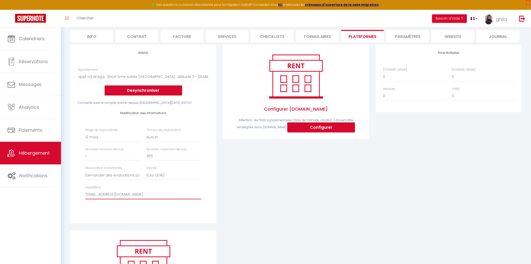
scroll to position [30, 0]
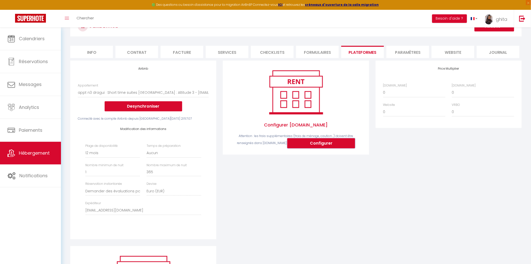
click at [322, 142] on button "Configurer" at bounding box center [322, 143] width 68 height 10
select select
type input "ghita-vareille-w5qtkyvf_property@reply.superhote.com"
type input "[EMAIL_ADDRESS][DOMAIN_NAME]"
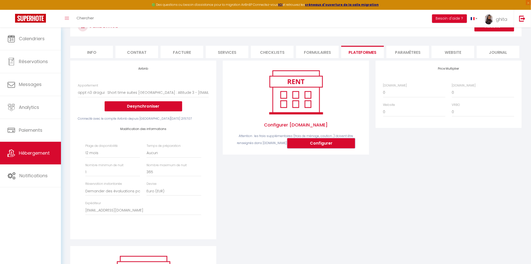
select select
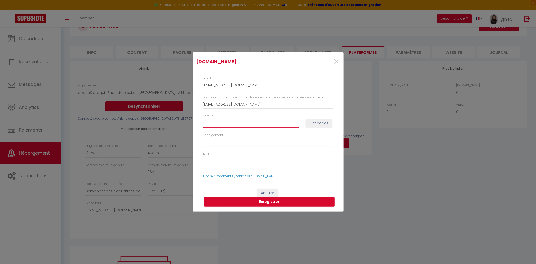
click at [215, 125] on input "Hotel id" at bounding box center [251, 123] width 96 height 9
paste input "14914229"
type input "14914229"
select select
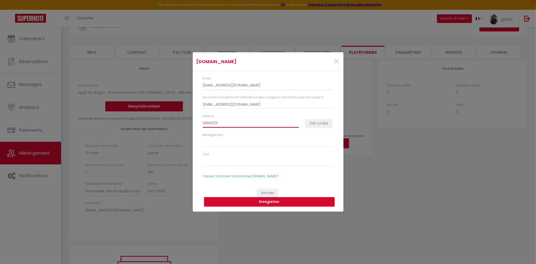
type input "14914229"
click at [315, 124] on button "Get codes" at bounding box center [318, 123] width 27 height 9
select select
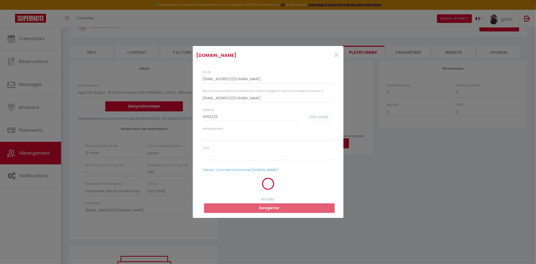
select select
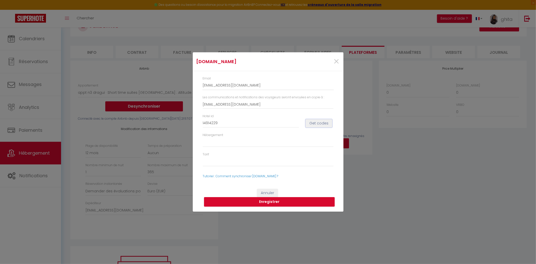
click at [316, 124] on button "Get codes" at bounding box center [318, 123] width 27 height 9
select select
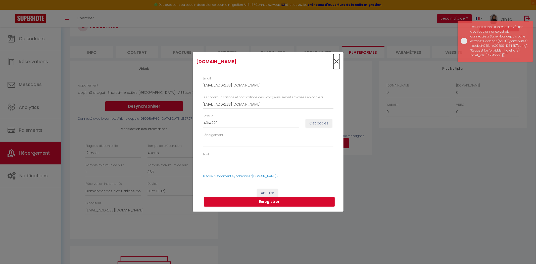
click at [336, 60] on span "×" at bounding box center [336, 61] width 6 height 15
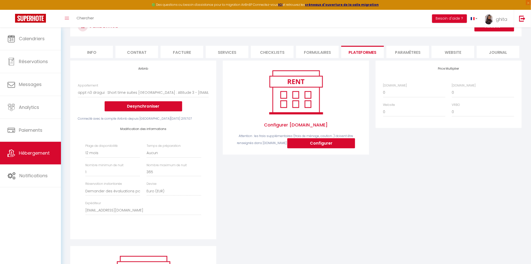
click at [503, 27] on span "button" at bounding box center [502, 26] width 3 height 5
click at [481, 36] on link "Enregistrer" at bounding box center [495, 37] width 40 height 7
select select "365"
select select "well_reviewed_guests"
select select "EUR"
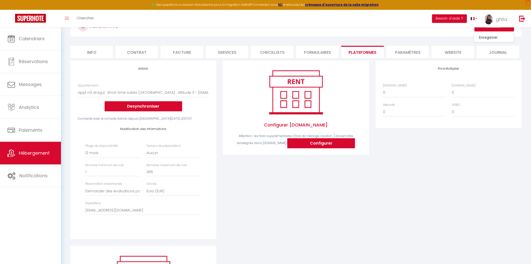
select select "19063"
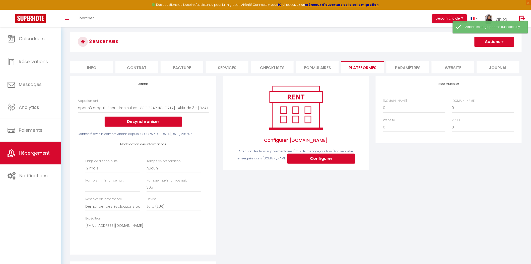
scroll to position [0, 0]
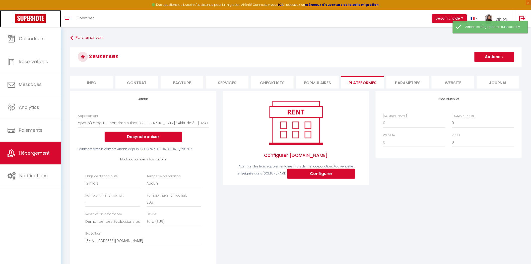
click at [37, 18] on img at bounding box center [30, 18] width 31 height 9
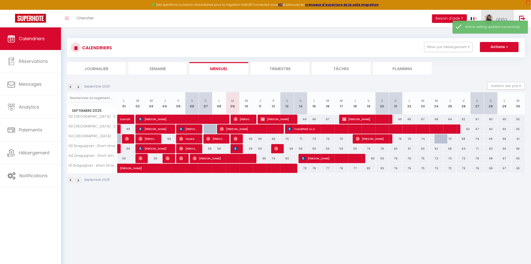
click at [504, 19] on span "ghita" at bounding box center [502, 19] width 12 height 6
click at [488, 35] on link "Paramètres" at bounding box center [494, 35] width 37 height 9
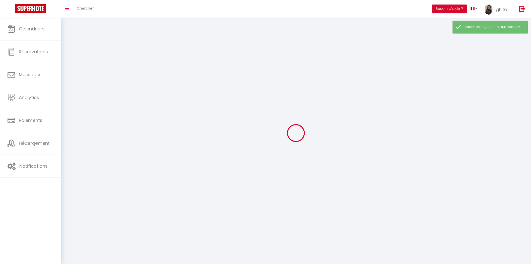
type input "ghita"
type input "vareille"
type input "0609154202"
type input "65, IMP DES RESTANQUES, chemin impair"
type input "83550"
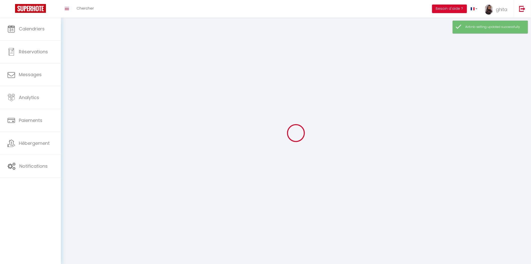
type input "VIDAUBAN"
type input "p2BFmmOYgppDcuvxibtpJnMwS"
type input "slWC8WfSqi2ySGxtDgEObB1sN"
type input "https://app.superhote.com/#/get-available-rentals/slWC8WfSqi2ySGxtDgEObB1sN"
select select "28"
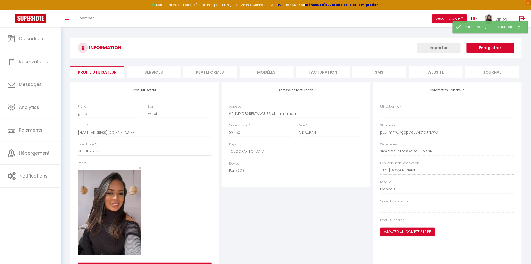
type input "p2BFmmOYgppDcuvxibtpJnMwS"
type input "slWC8WfSqi2ySGxtDgEObB1sN"
type input "https://app.superhote.com/#/get-available-rentals/slWC8WfSqi2ySGxtDgEObB1sN"
select select "fr"
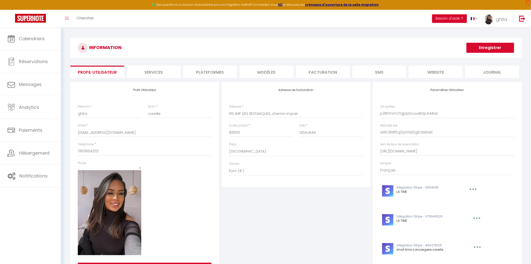
click at [222, 72] on li "Plateformes" at bounding box center [210, 72] width 54 height 12
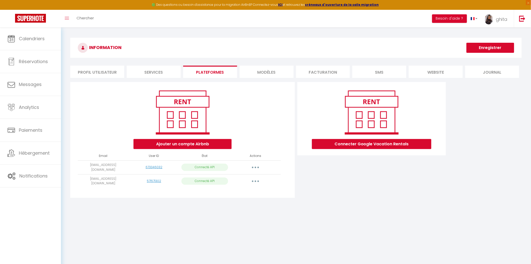
click at [255, 180] on icon "button" at bounding box center [256, 181] width 2 height 2
click at [236, 192] on link "Importer les appartements" at bounding box center [233, 192] width 55 height 9
select select "44152"
select select "43337"
select select "43338"
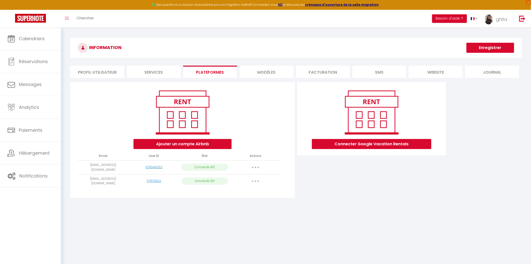
select select "43874"
select select "69731"
select select "69775"
select select "69862"
select select "76844"
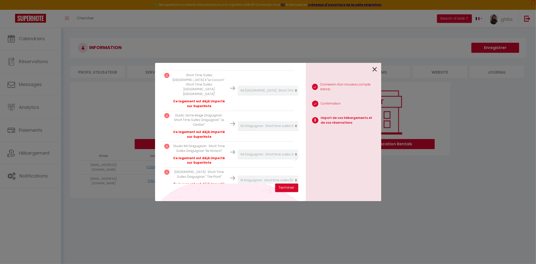
scroll to position [230, 0]
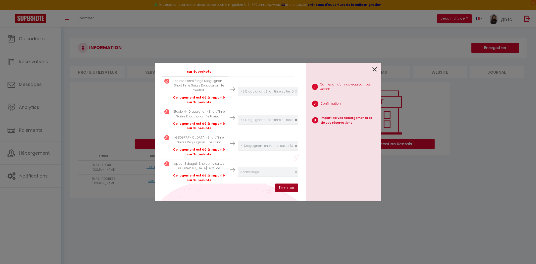
click at [288, 189] on button "Terminer" at bounding box center [286, 187] width 23 height 9
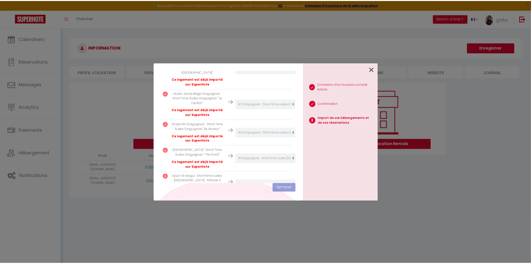
scroll to position [242, 0]
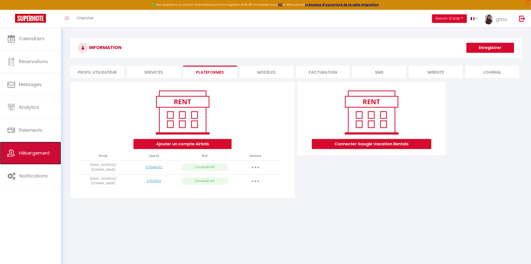
click at [31, 157] on link "Hébergement" at bounding box center [30, 153] width 61 height 23
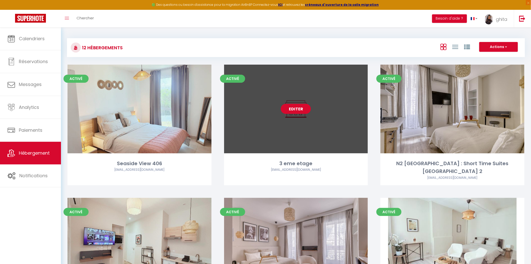
click at [303, 107] on link "Editer" at bounding box center [296, 109] width 30 height 10
select select "3"
select select "2"
select select "1"
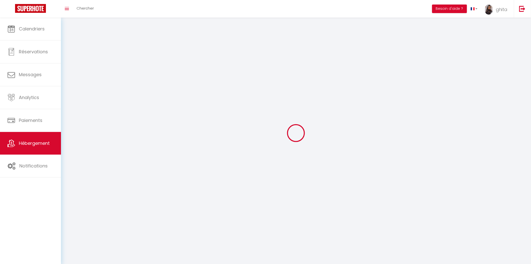
select select
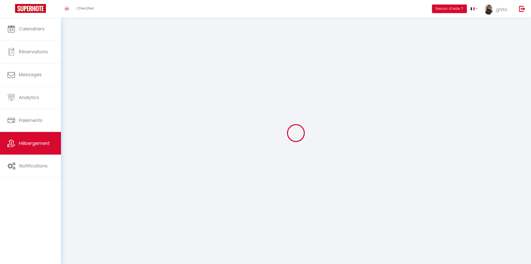
checkbox input "false"
select select
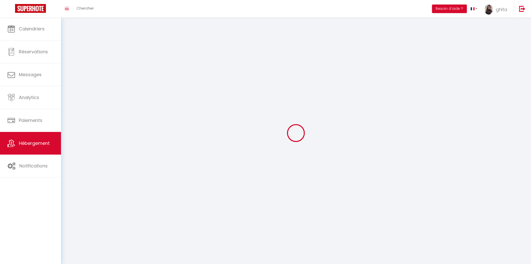
select select
select select "1"
select select
select select "28"
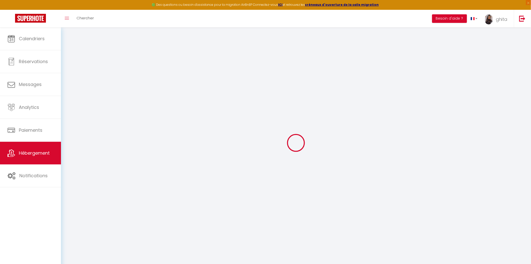
select select
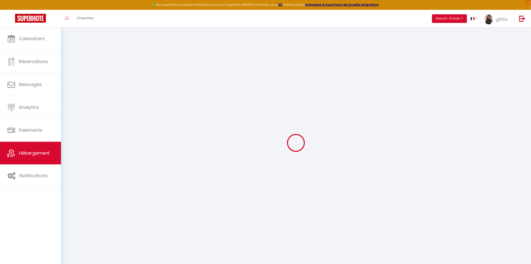
select select
checkbox input "false"
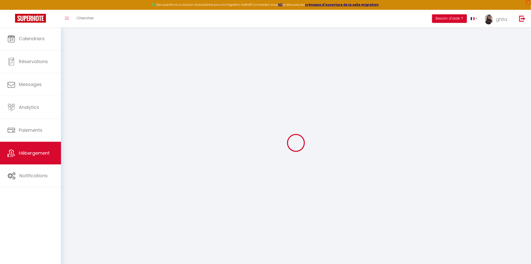
select select
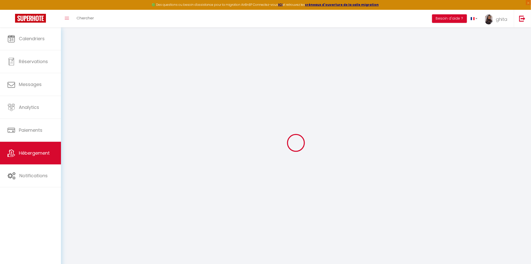
select select
checkbox input "false"
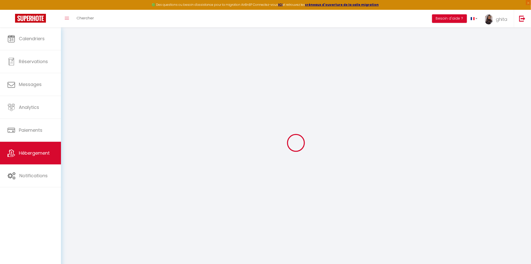
checkbox input "false"
select select
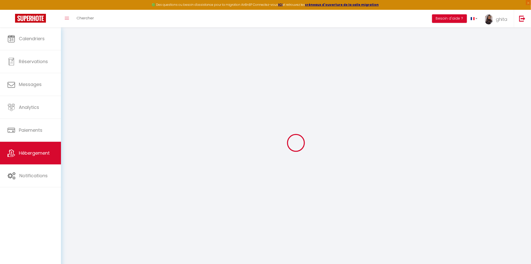
select select
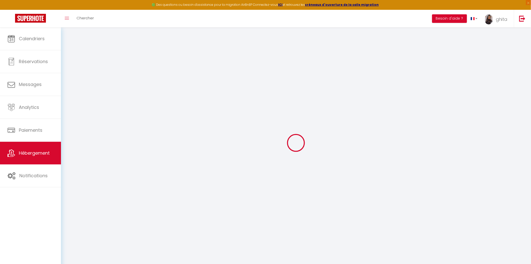
checkbox input "false"
select select
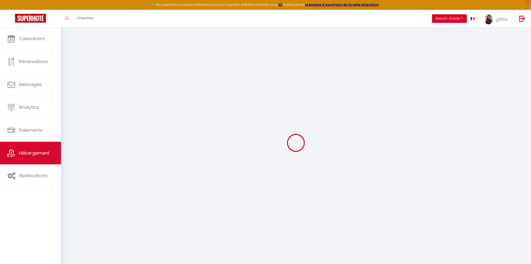
select select
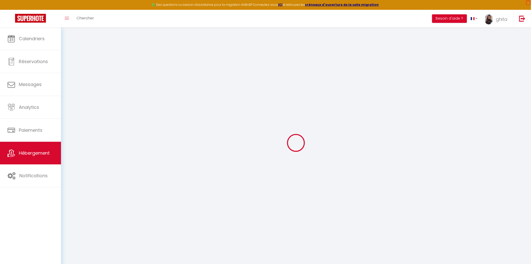
select select
checkbox input "false"
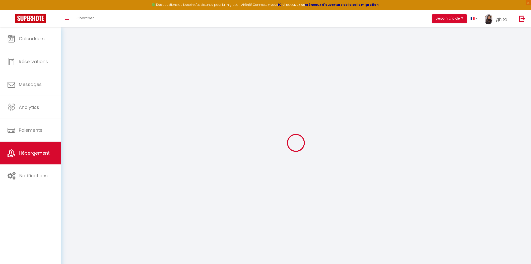
checkbox input "false"
select select
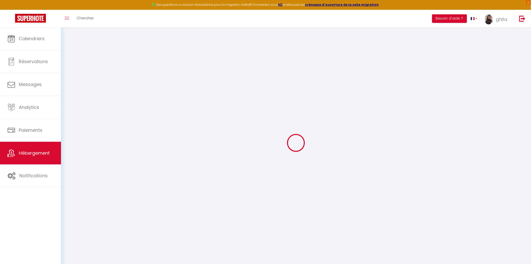
select select
checkbox input "false"
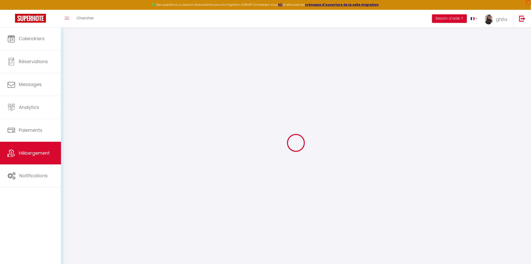
checkbox input "false"
select select
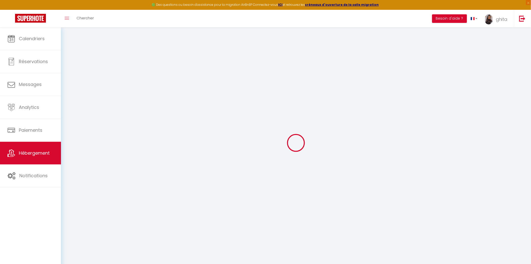
type input "3 eme etage"
select select
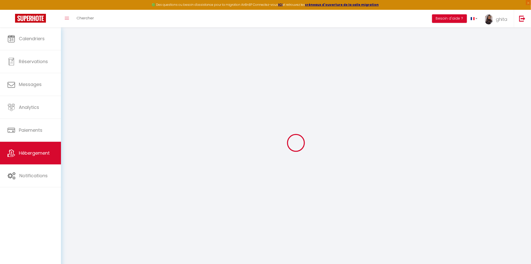
select select
type input "5 Rue de la République"
type input "83300"
type input "Draguignan"
type input "[EMAIL_ADDRESS][DOMAIN_NAME]"
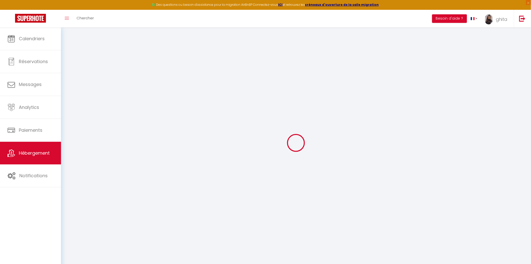
select select "14588"
checkbox input "false"
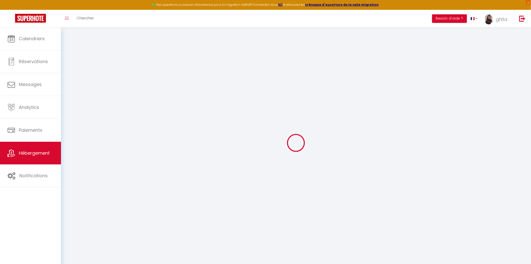
type input "0"
select select
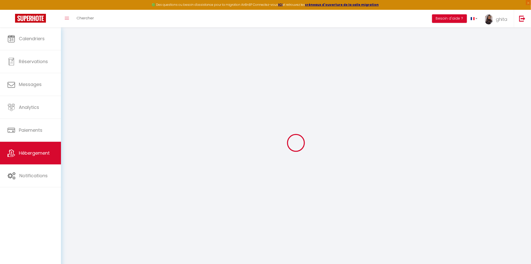
select select
checkbox input "false"
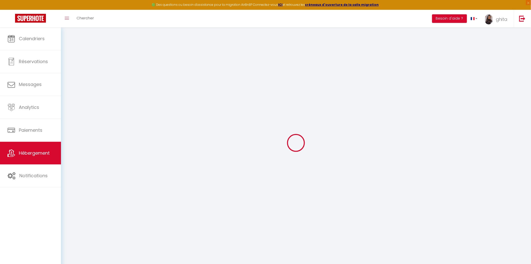
checkbox input "false"
select select
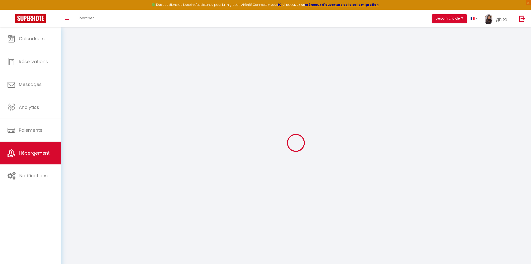
select select
checkbox input "false"
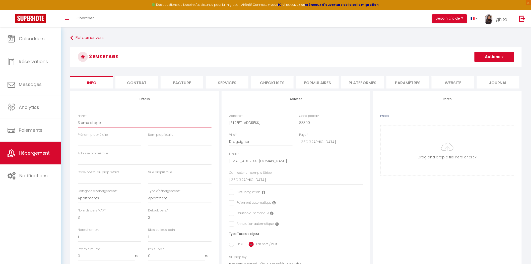
click at [107, 124] on input "3 eme etage" at bounding box center [145, 122] width 134 height 9
click at [87, 216] on select "1 2 3 4 5 6 7 8 9 10 11 12 13 14" at bounding box center [110, 218] width 64 height 10
click at [78, 213] on select "1 2 3 4 5 6 7 8 9 10 11 12 13 14" at bounding box center [110, 218] width 64 height 10
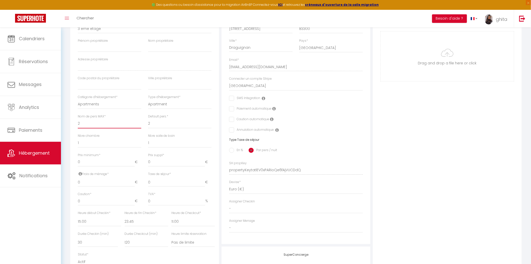
scroll to position [111, 0]
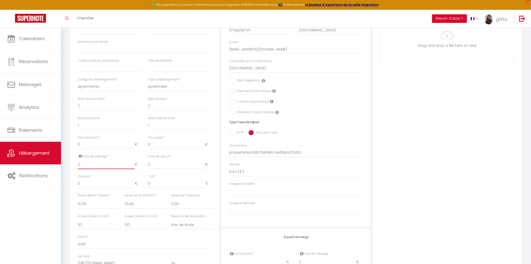
click at [84, 163] on input "0" at bounding box center [106, 164] width 57 height 9
click at [157, 164] on input "0" at bounding box center [176, 164] width 57 height 9
click at [84, 184] on input "0" at bounding box center [106, 183] width 57 height 9
click at [90, 204] on select "00:00 00:15 00:30 00:45 01:00 01:15 01:30 01:45 02:00 02:15 02:30 02:45 03:00" at bounding box center [99, 204] width 43 height 10
click at [78, 199] on select "00:00 00:15 00:30 00:45 01:00 01:15 01:30 01:45 02:00 02:15 02:30 02:45 03:00" at bounding box center [99, 204] width 43 height 10
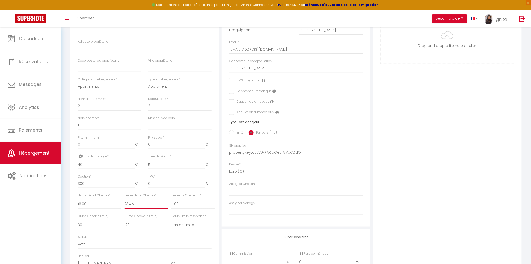
click at [133, 205] on select "00:00 00:15 00:30 00:45 01:00 01:15 01:30 01:45 02:00 02:15 02:30 02:45 03:00" at bounding box center [146, 204] width 43 height 10
click at [125, 199] on select "00:00 00:15 00:30 00:45 01:00 01:15 01:30 01:45 02:00 02:15 02:30 02:45 03:00" at bounding box center [146, 204] width 43 height 10
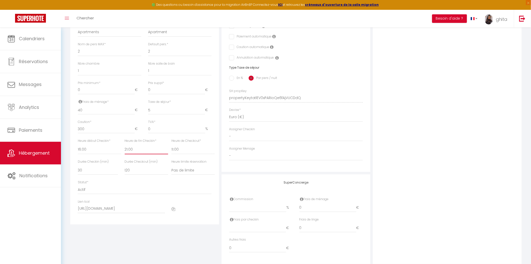
scroll to position [179, 0]
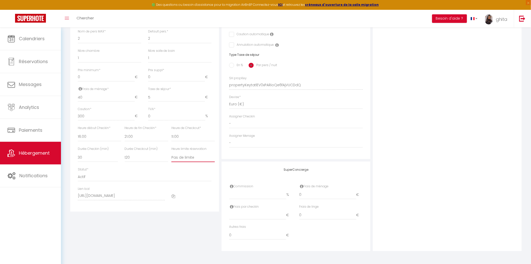
click at [182, 158] on select "Pas de limite 01:00 02:00 03:00 04:00 05:00 06:00 07:00 08:00 09:00 10:00 11:00…" at bounding box center [193, 157] width 43 height 10
click at [172, 152] on select "Pas de limite 01:00 02:00 03:00 04:00 05:00 06:00 07:00 08:00 09:00 10:00 11:00…" at bounding box center [193, 157] width 43 height 10
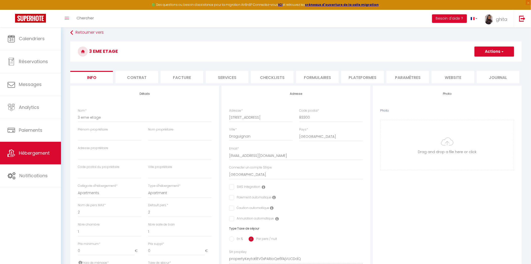
scroll to position [0, 0]
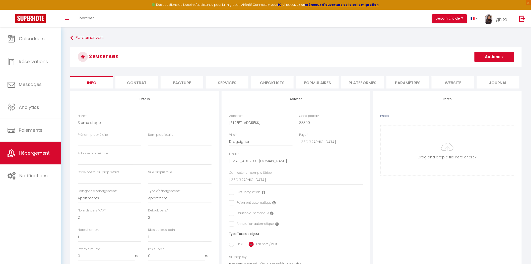
click at [497, 58] on button "Actions" at bounding box center [495, 57] width 40 height 10
click at [482, 66] on input "Enregistrer" at bounding box center [475, 67] width 19 height 5
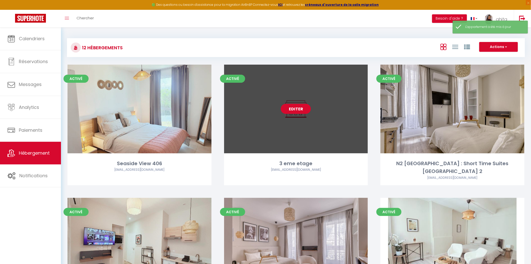
click at [295, 108] on link "Editer" at bounding box center [296, 109] width 30 height 10
click at [308, 110] on link "Editer" at bounding box center [296, 109] width 30 height 10
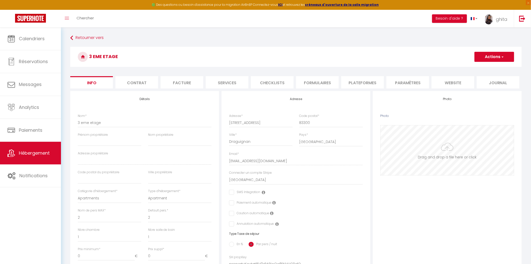
click at [451, 152] on input "Photo" at bounding box center [447, 150] width 133 height 50
click at [494, 55] on button "Actions" at bounding box center [495, 57] width 40 height 10
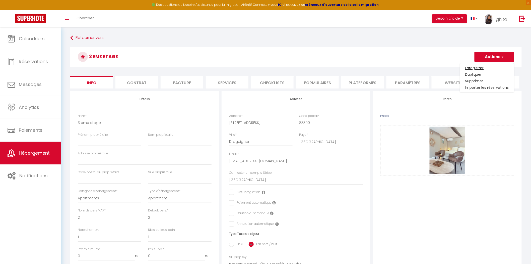
click at [478, 67] on input "Enregistrer" at bounding box center [475, 67] width 19 height 5
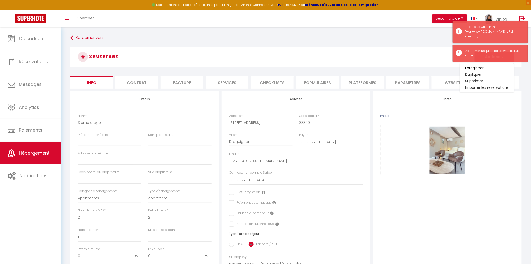
click at [506, 31] on div "Unable to write in the "/var/www/superhote.com/front/api/v2/public/images/renta…" at bounding box center [494, 32] width 57 height 14
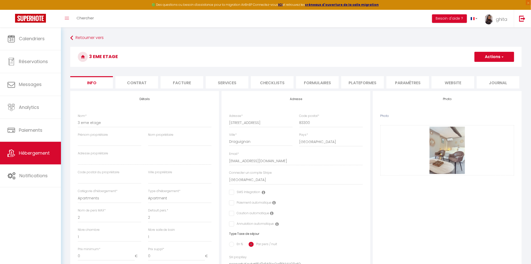
click at [494, 55] on button "Actions" at bounding box center [495, 57] width 40 height 10
click at [471, 68] on input "Enregistrer" at bounding box center [475, 67] width 19 height 5
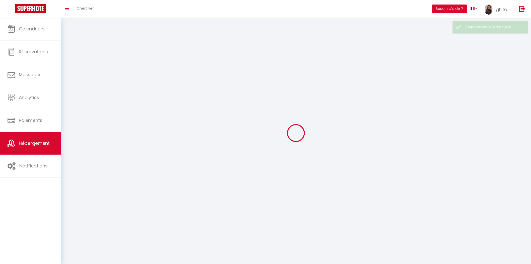
click at [471, 67] on div at bounding box center [296, 133] width 458 height 218
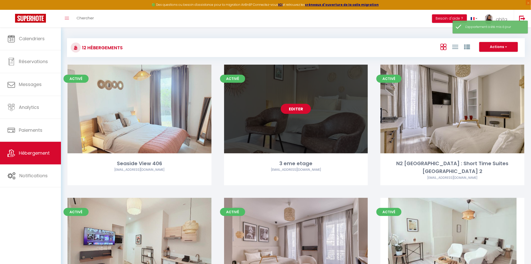
click at [303, 104] on link "Editer" at bounding box center [296, 109] width 30 height 10
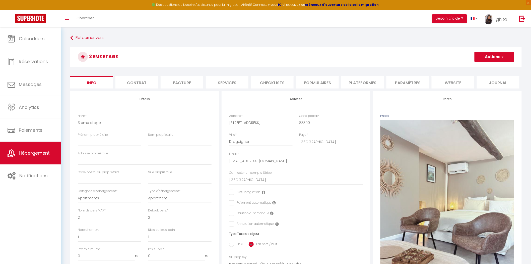
click at [375, 81] on li "Plateformes" at bounding box center [363, 82] width 43 height 12
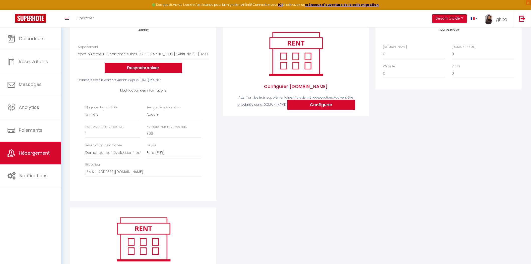
scroll to position [84, 0]
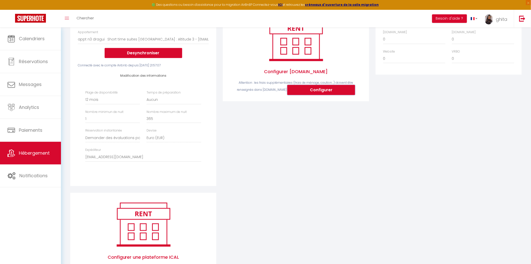
click at [327, 89] on button "Configurer" at bounding box center [322, 90] width 68 height 10
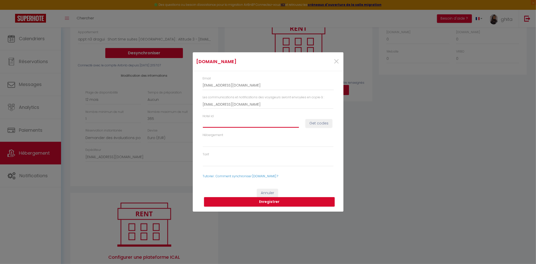
click at [212, 124] on input "Hotel id" at bounding box center [251, 123] width 96 height 9
paste input "14914229"
click at [313, 122] on button "Get codes" at bounding box center [318, 123] width 27 height 9
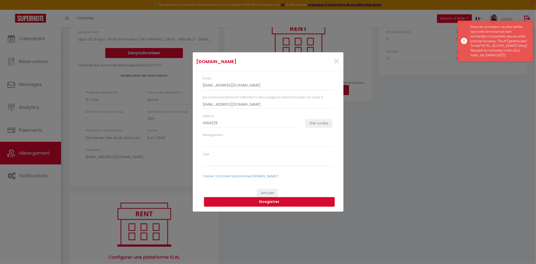
drag, startPoint x: 421, startPoint y: 124, endPoint x: 392, endPoint y: 110, distance: 31.2
click at [420, 124] on div "Booking.com × Email ghita-vareille-w5qtkyvf_property@reply.superhote.com Les co…" at bounding box center [268, 132] width 536 height 264
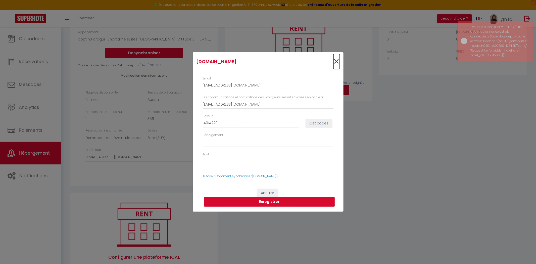
click at [336, 61] on span "×" at bounding box center [336, 61] width 6 height 15
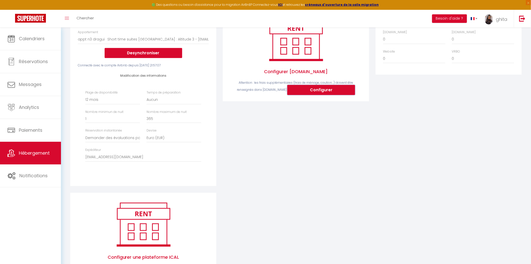
click at [309, 91] on button "Configurer" at bounding box center [322, 90] width 68 height 10
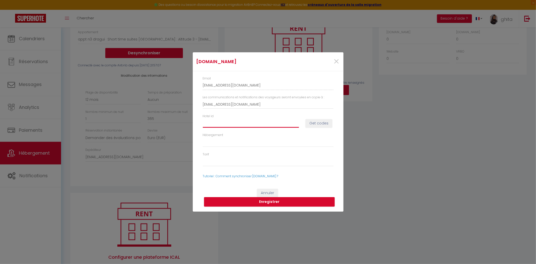
paste input "14914229"
click at [322, 121] on button "Get codes" at bounding box center [318, 123] width 27 height 9
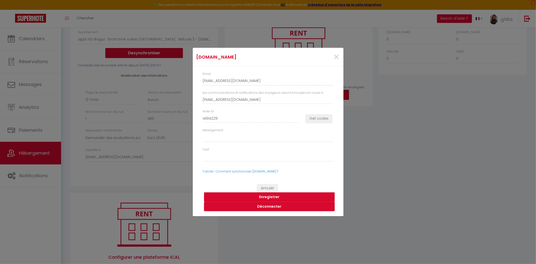
click at [267, 195] on button "Enregistrer" at bounding box center [269, 197] width 131 height 10
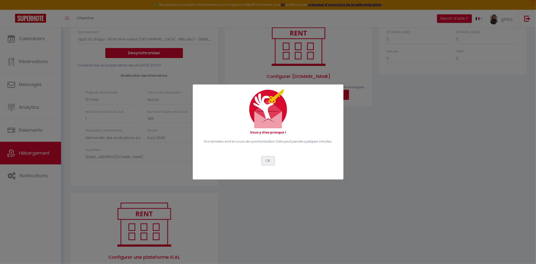
click at [268, 160] on button "OK" at bounding box center [268, 160] width 13 height 9
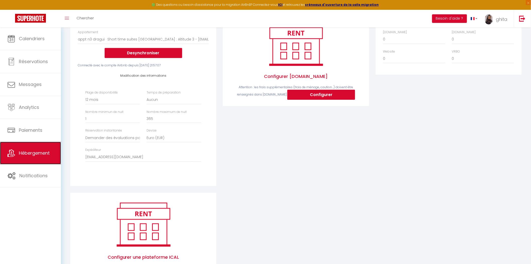
click at [30, 151] on span "Hébergement" at bounding box center [34, 153] width 31 height 6
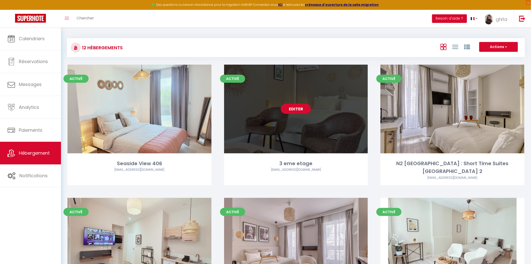
click at [300, 108] on link "Editer" at bounding box center [296, 109] width 30 height 10
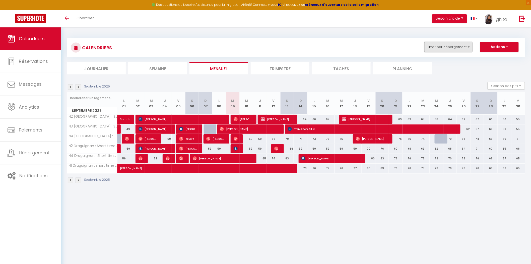
click at [460, 46] on button "Filtrer par hébergement" at bounding box center [449, 47] width 48 height 10
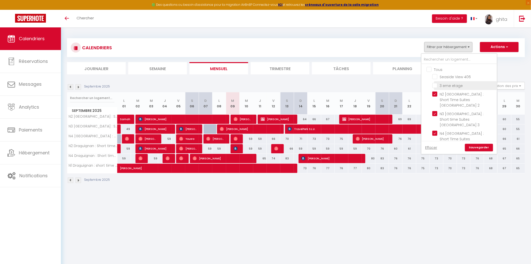
click at [456, 85] on input "3 eme etage" at bounding box center [464, 85] width 63 height 5
checkbox input "true"
checkbox input "false"
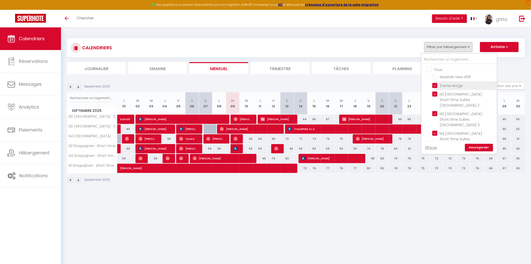
checkbox input "false"
click at [487, 147] on link "Sauvegarder" at bounding box center [479, 148] width 28 height 8
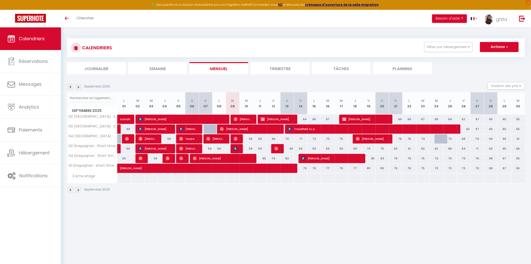
click at [126, 178] on div at bounding box center [124, 177] width 14 height 9
select select "1"
type input "Lun 01 Septembre 2025"
type input "Mar 02 Septembre 2025"
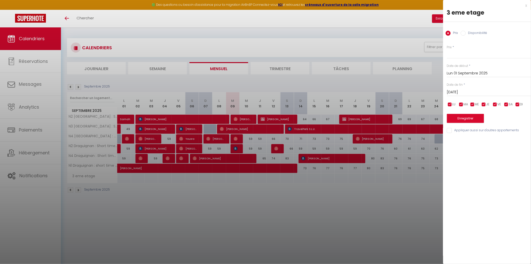
click at [465, 33] on input "Disponibilité" at bounding box center [463, 33] width 5 height 5
radio input "true"
radio input "false"
click at [383, 192] on div at bounding box center [265, 132] width 531 height 264
select select
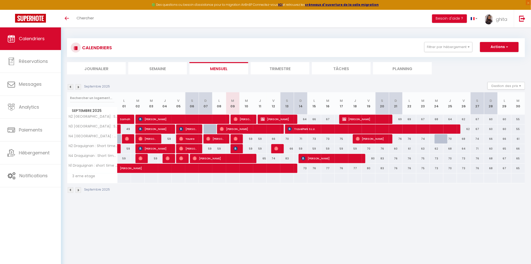
click at [238, 177] on div at bounding box center [233, 177] width 14 height 9
select select "1"
type input "[DATE]"
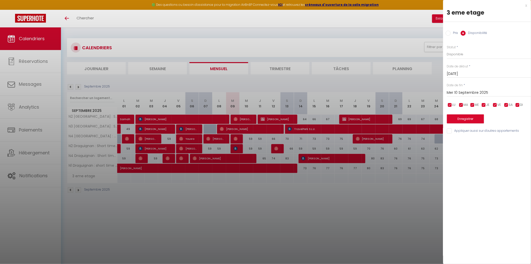
click at [471, 88] on div "Mer 10 Septembre 2025 < Sep 2025 > Dim Lun Mar Mer Jeu Ven Sam 1 2 3 4 5 6 7 8 …" at bounding box center [489, 92] width 84 height 9
click at [472, 93] on input "Mer 10 Septembre 2025" at bounding box center [489, 92] width 84 height 7
click at [515, 131] on span "13" at bounding box center [517, 131] width 11 height 10
click at [485, 92] on input "Sam 13 Septembre 2025" at bounding box center [489, 92] width 84 height 7
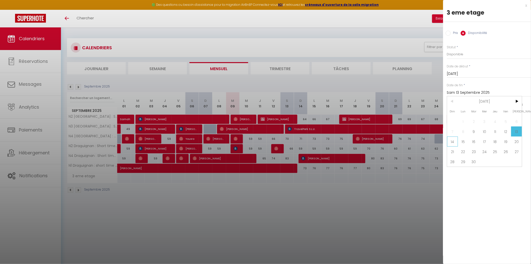
click at [454, 141] on span "14" at bounding box center [452, 141] width 11 height 10
type input "Dim 14 Septembre 2025"
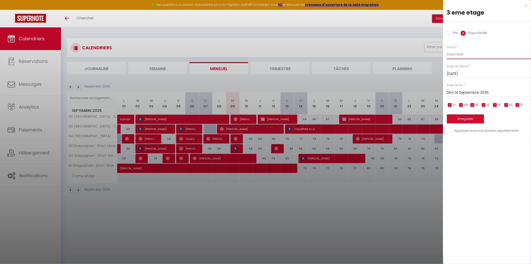
click at [463, 54] on select "Disponible Indisponible" at bounding box center [489, 54] width 84 height 10
select select "0"
click at [447, 49] on select "Disponible Indisponible" at bounding box center [489, 54] width 84 height 10
click at [473, 120] on button "Enregistrer" at bounding box center [465, 118] width 37 height 9
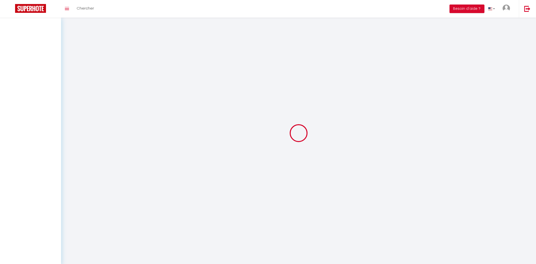
select select
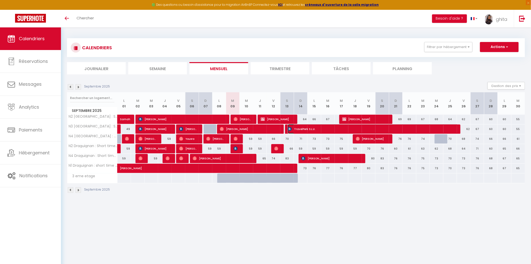
click at [343, 130] on span "TravelPerk S.L.U." at bounding box center [373, 129] width 170 height 10
select select "OK"
select select "KO"
select select "0"
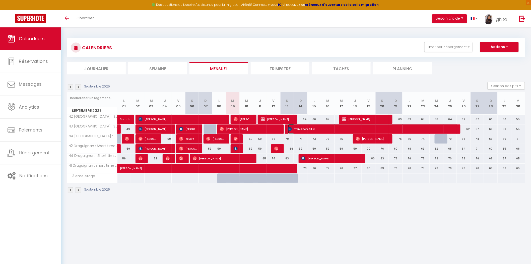
select select "1"
select select
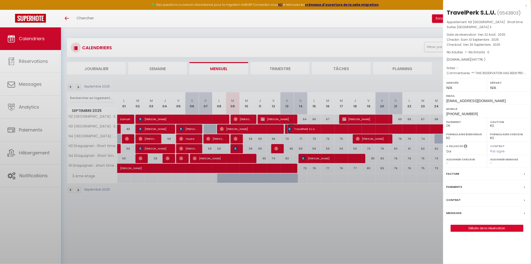
select select "28693"
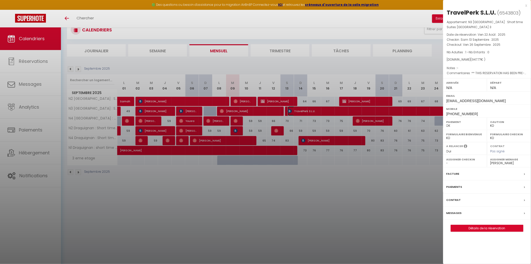
scroll to position [27, 0]
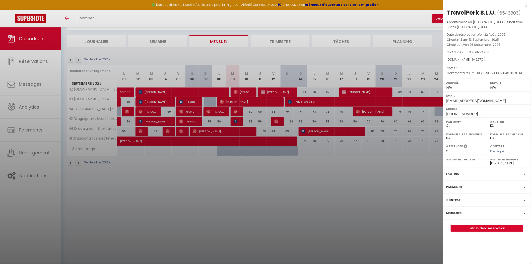
click at [401, 47] on div at bounding box center [265, 132] width 531 height 264
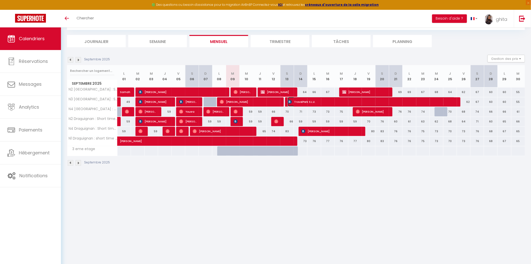
click at [320, 100] on span "TravelPerk S.L.U." at bounding box center [371, 102] width 167 height 10
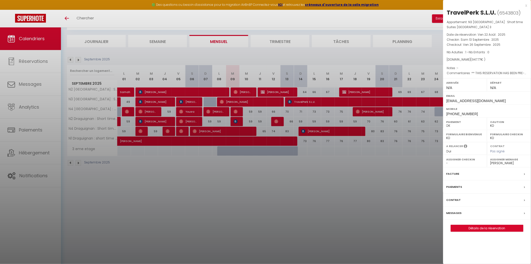
click at [409, 53] on div at bounding box center [265, 132] width 531 height 264
